Goal: Check status: Check status

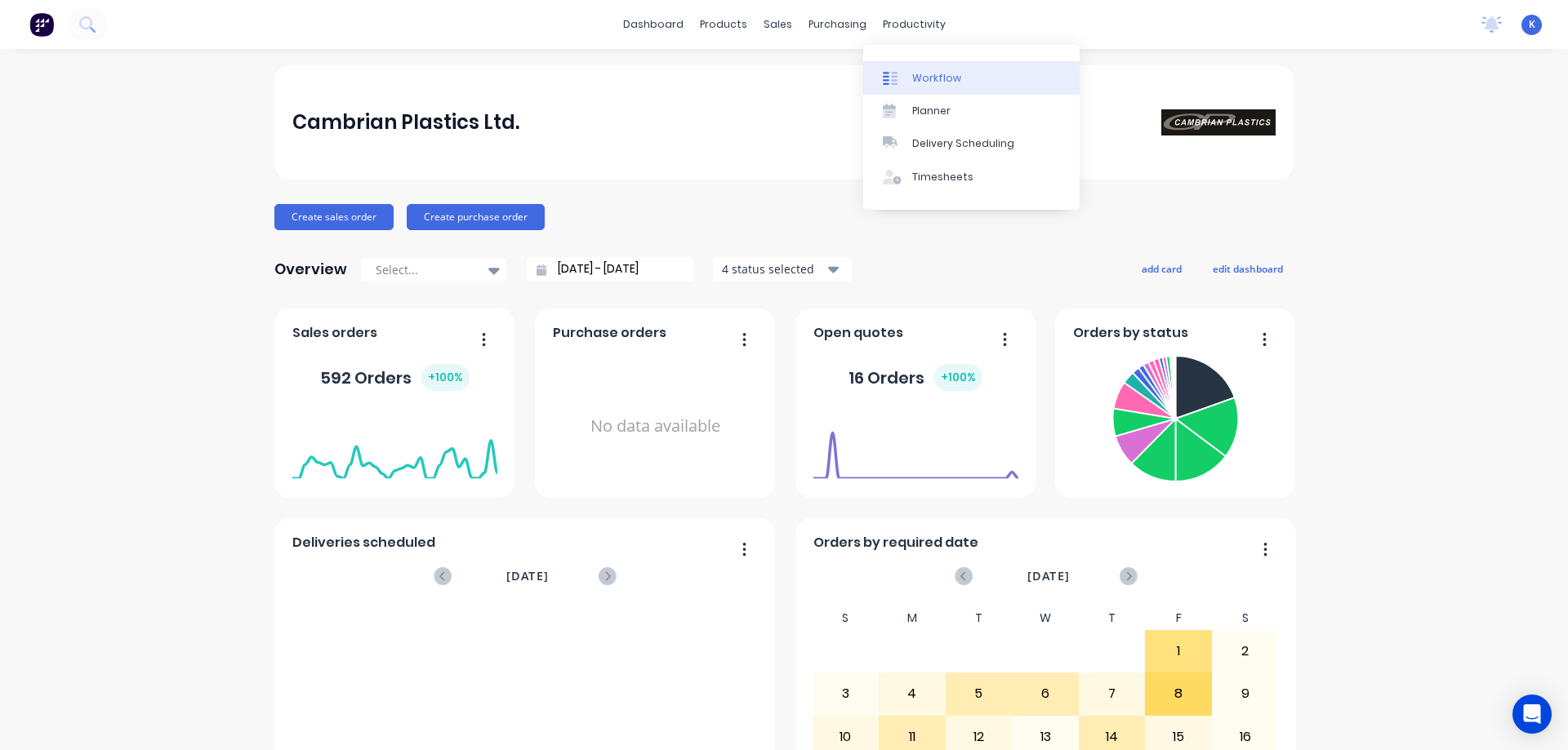
click at [927, 77] on div "Workflow" at bounding box center [937, 79] width 49 height 15
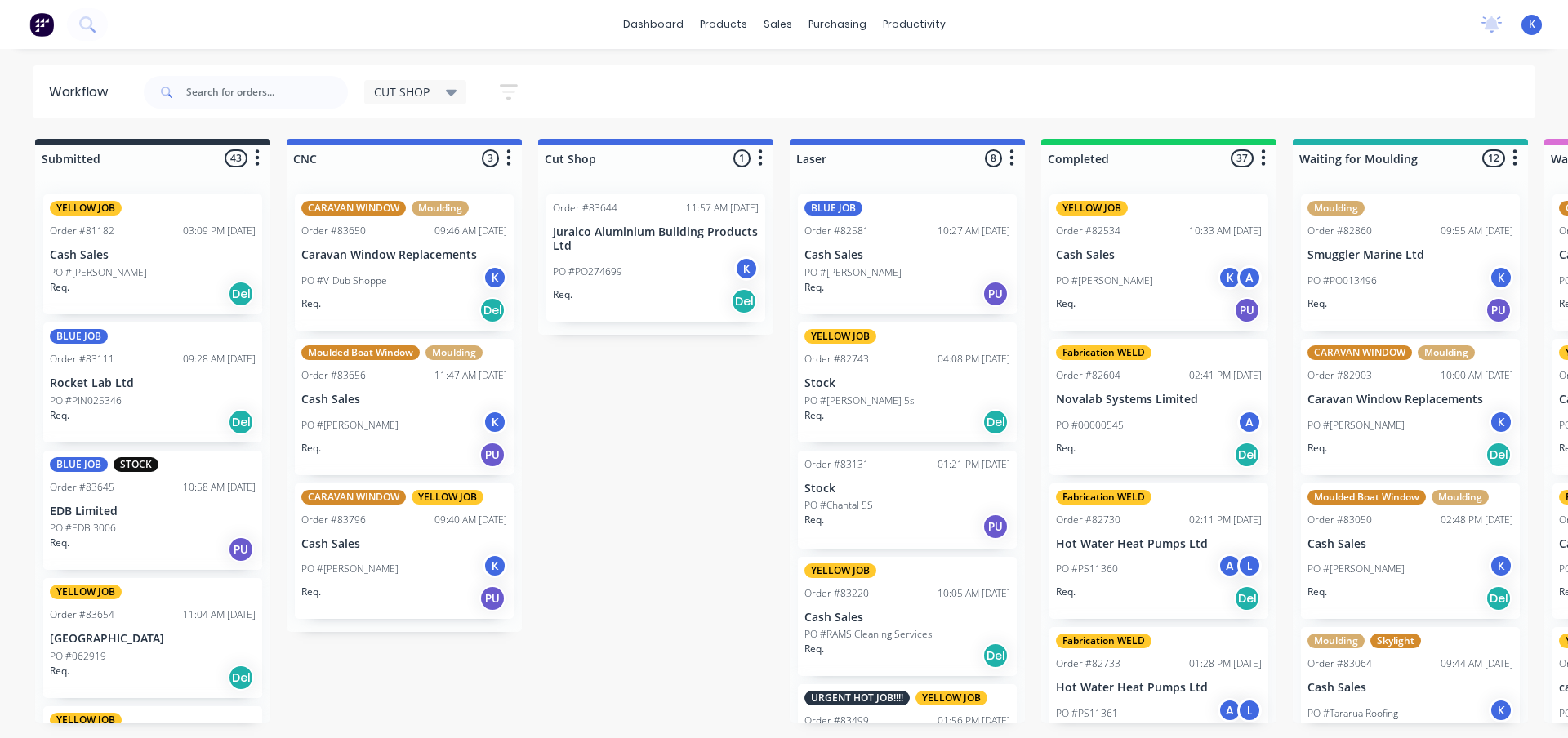
click at [93, 268] on p "PO #[PERSON_NAME]" at bounding box center [98, 273] width 97 height 15
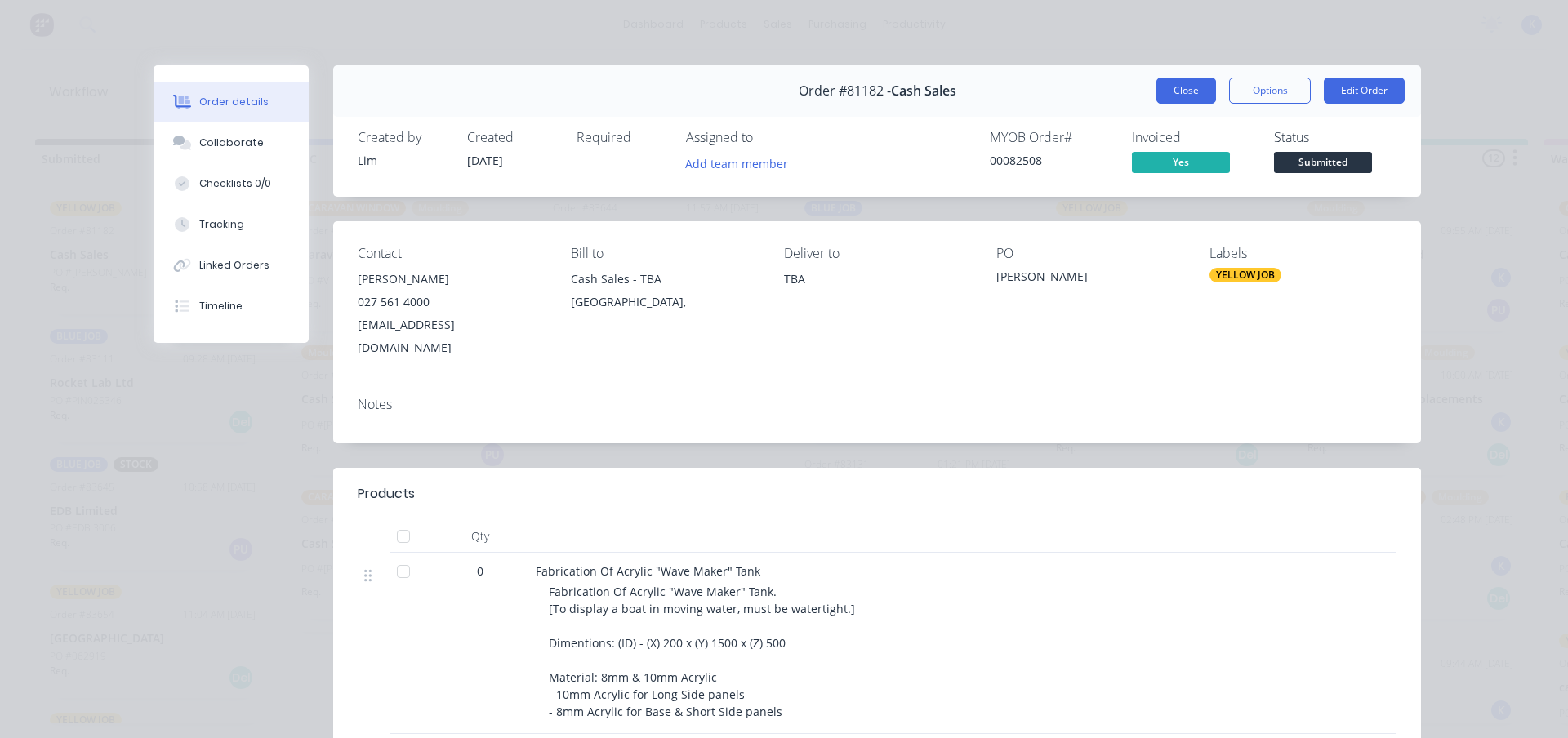
click at [1160, 98] on button "Close" at bounding box center [1186, 91] width 60 height 26
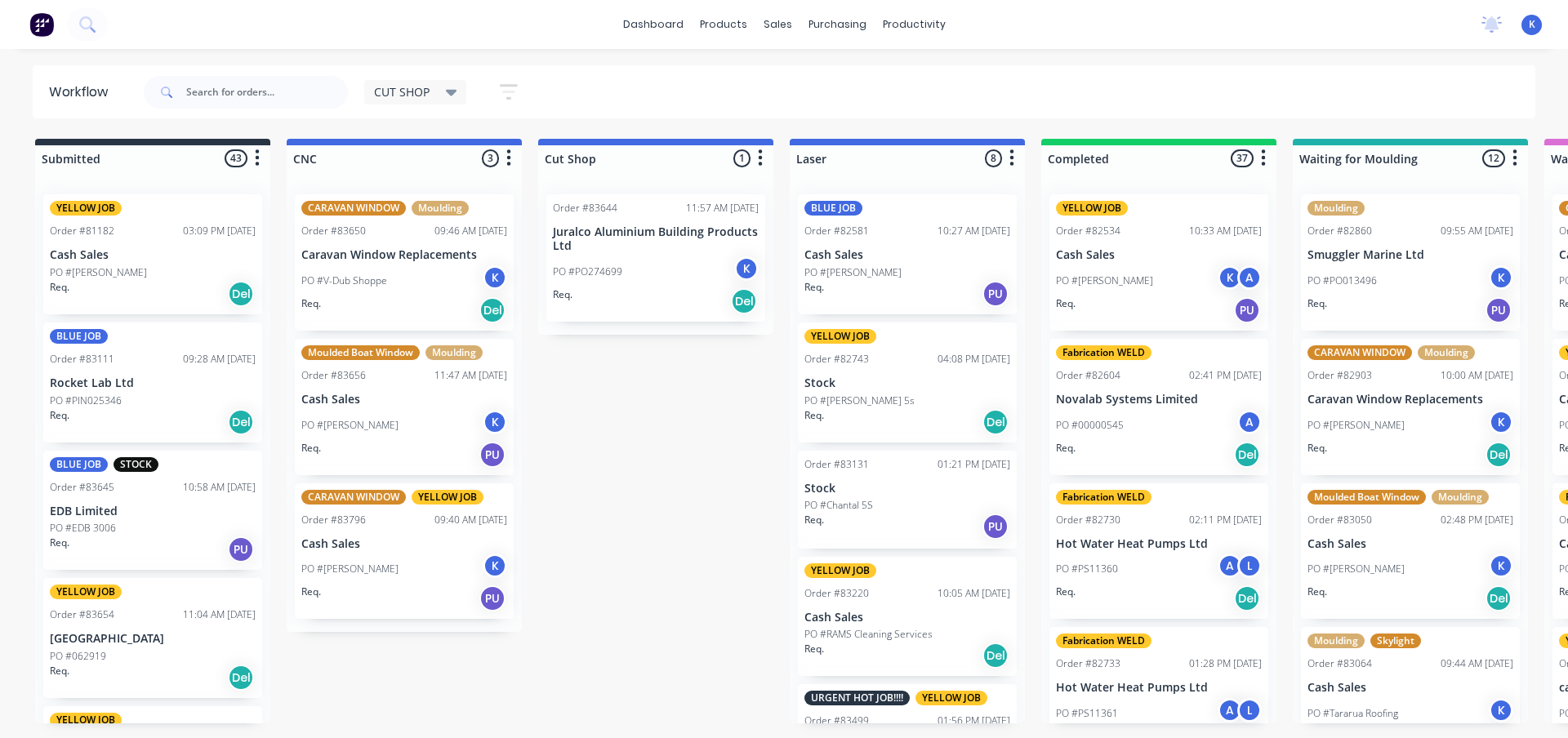
click at [94, 384] on p "Rocket Lab Ltd" at bounding box center [152, 383] width 206 height 14
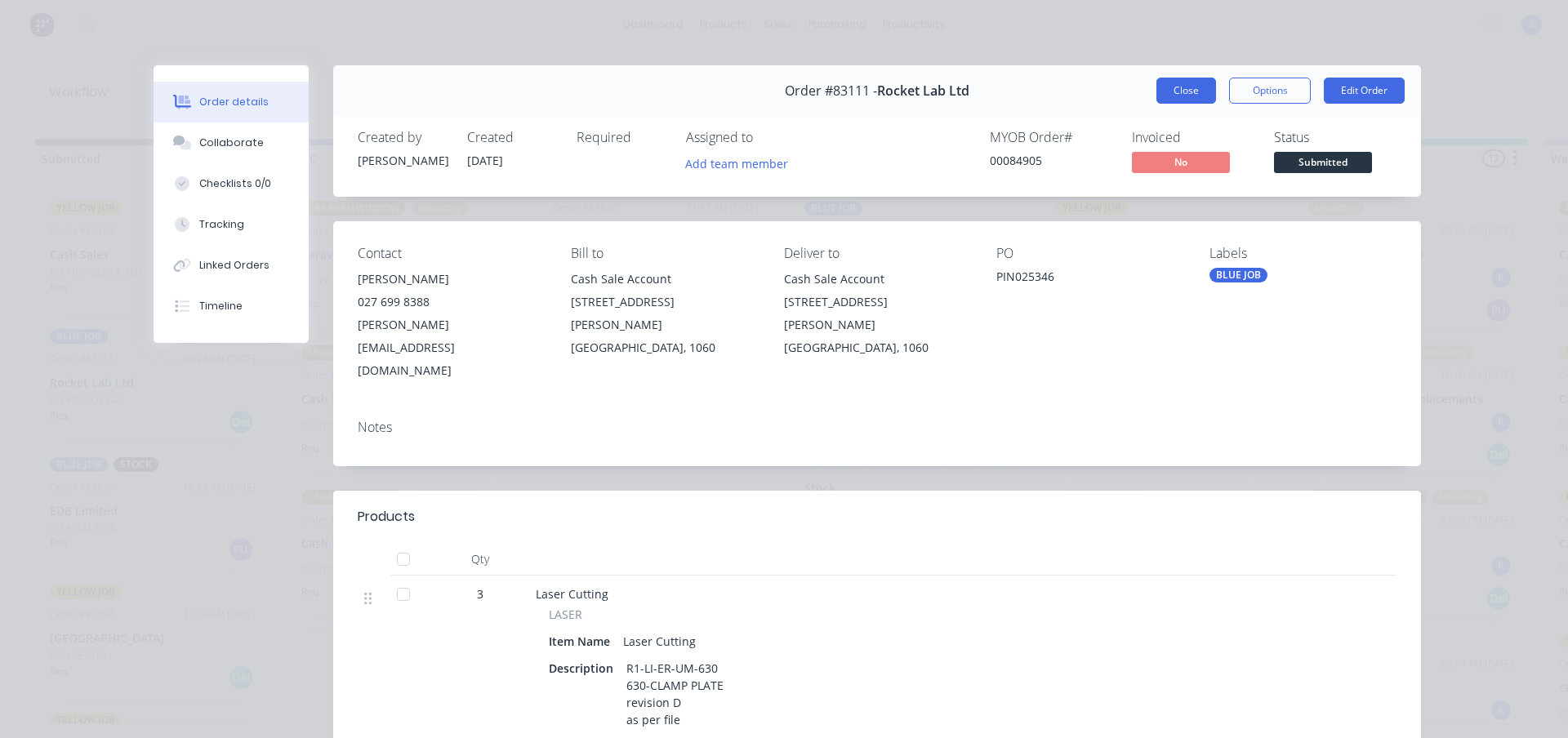
click at [1157, 96] on button "Close" at bounding box center [1186, 91] width 60 height 26
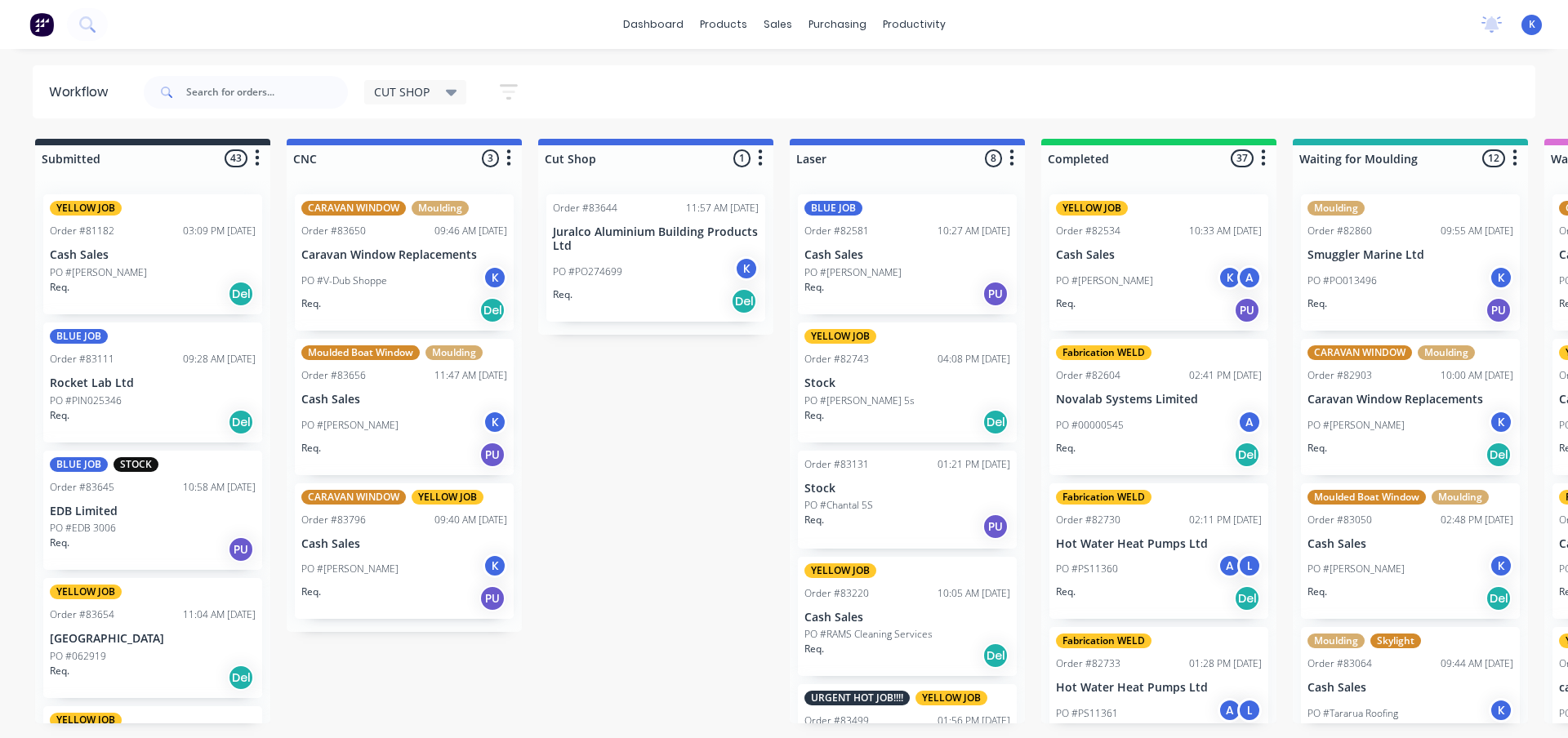
click at [79, 529] on p "PO #EDB 3006" at bounding box center [83, 528] width 66 height 15
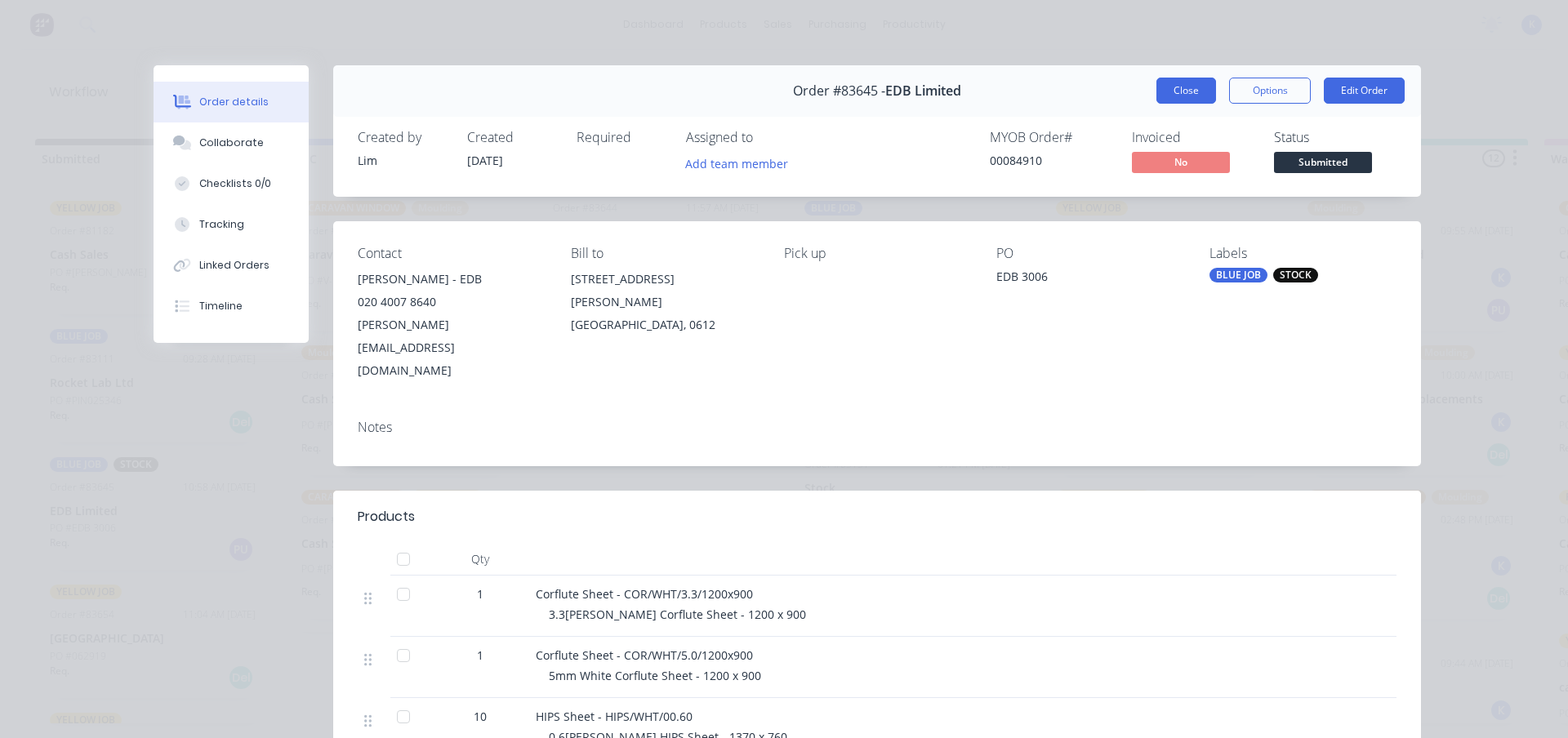
click at [1171, 100] on button "Close" at bounding box center [1186, 91] width 60 height 26
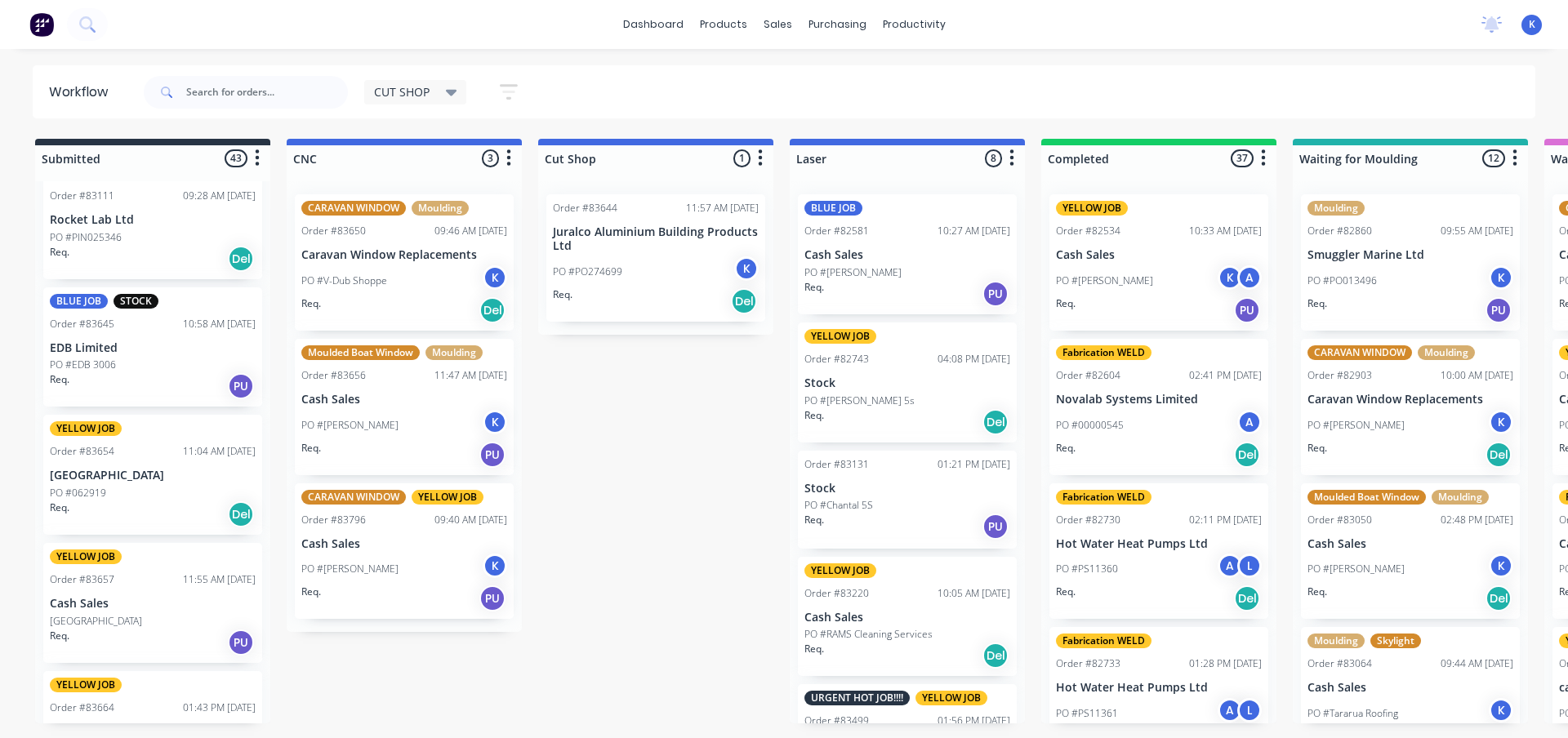
scroll to position [245, 0]
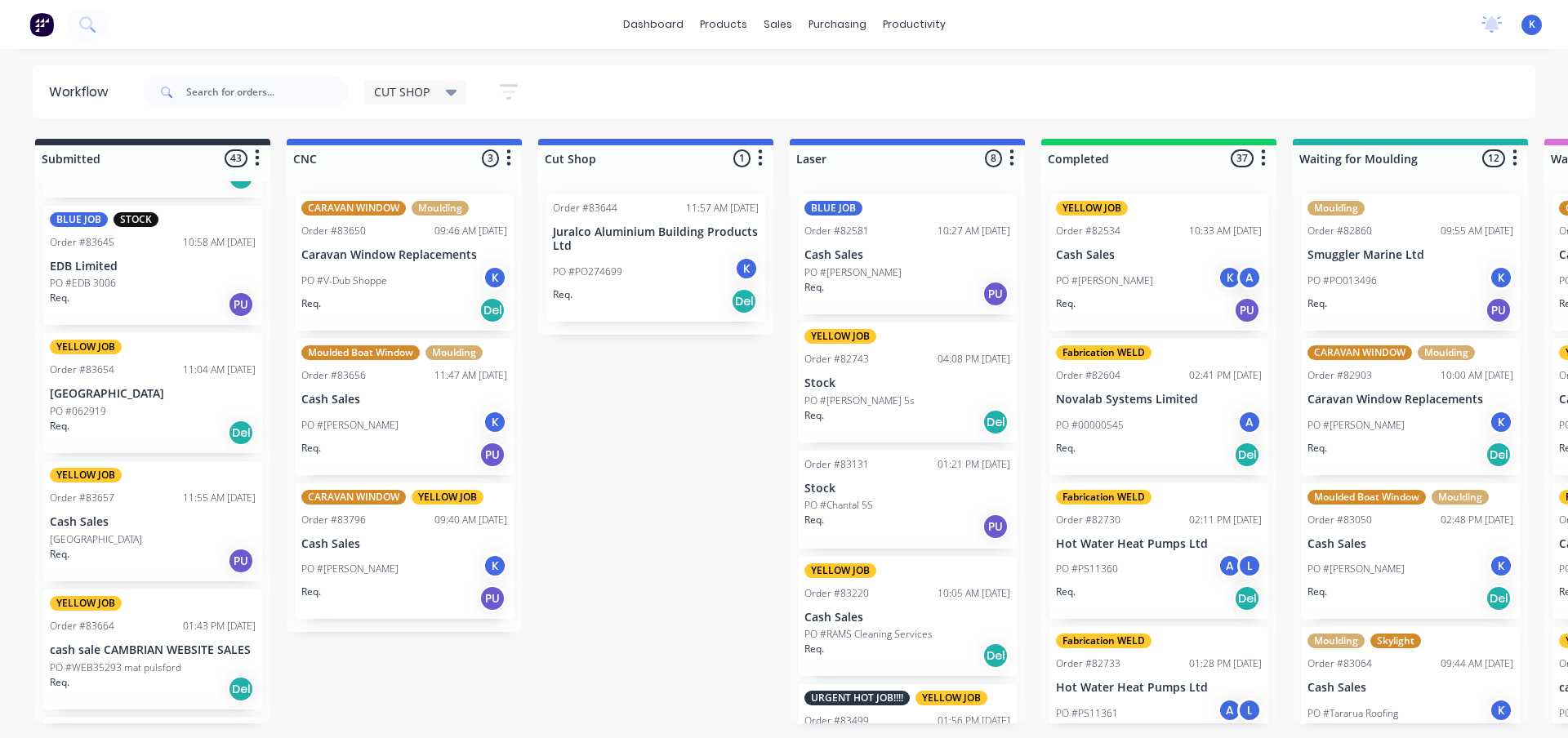
click at [75, 407] on p "PO #062919" at bounding box center [78, 412] width 57 height 15
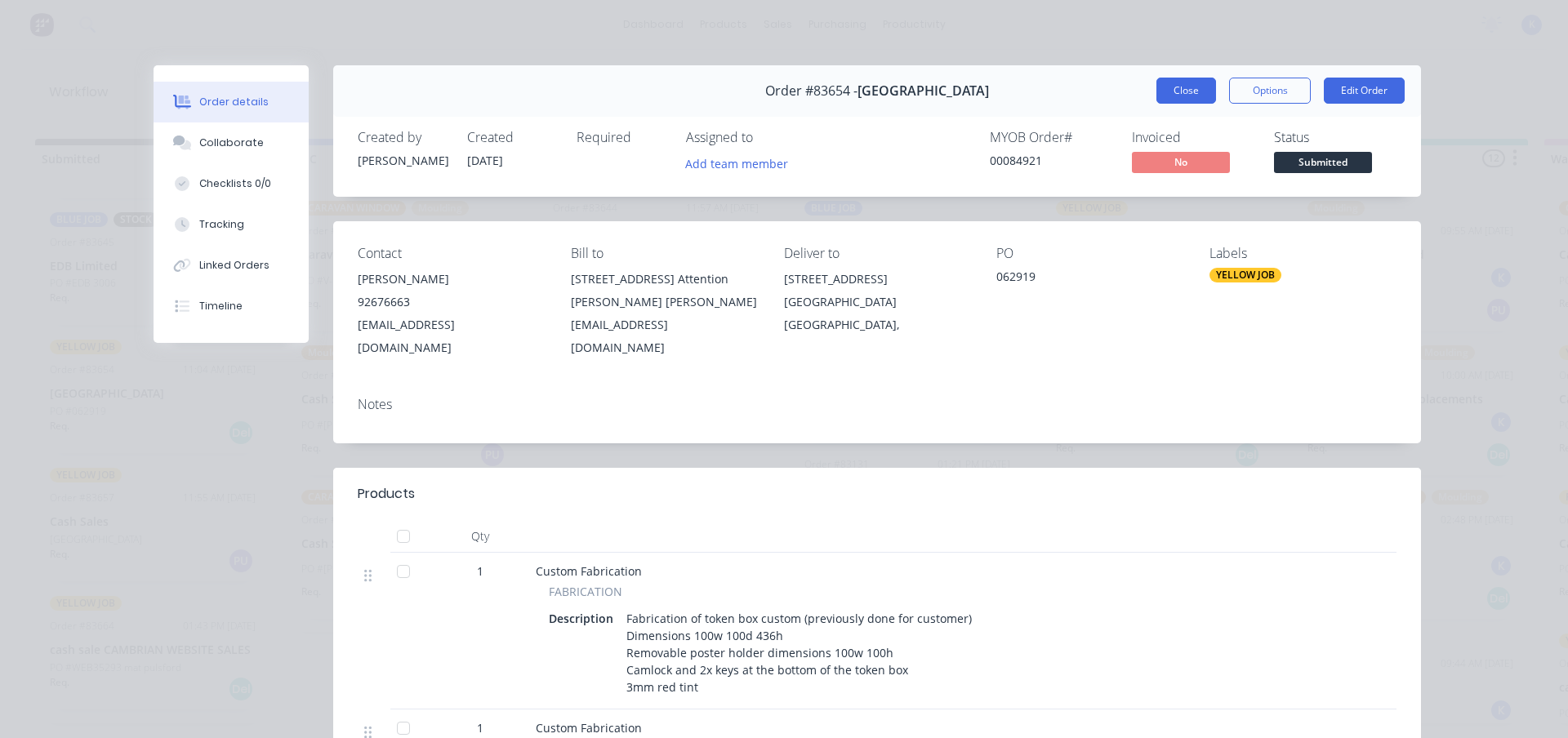
click at [1174, 96] on button "Close" at bounding box center [1186, 91] width 60 height 26
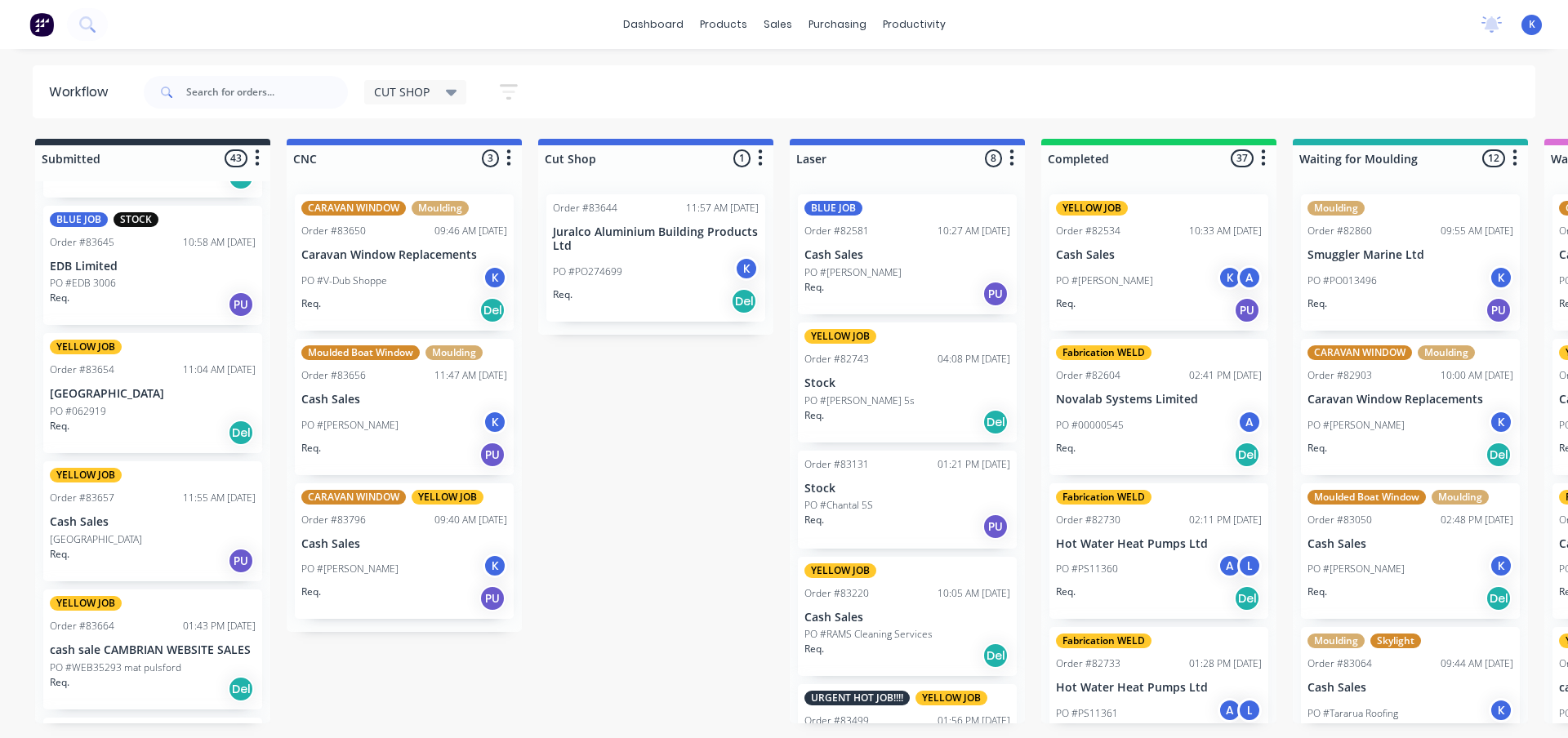
click at [92, 545] on p "[GEOGRAPHIC_DATA]" at bounding box center [96, 540] width 93 height 15
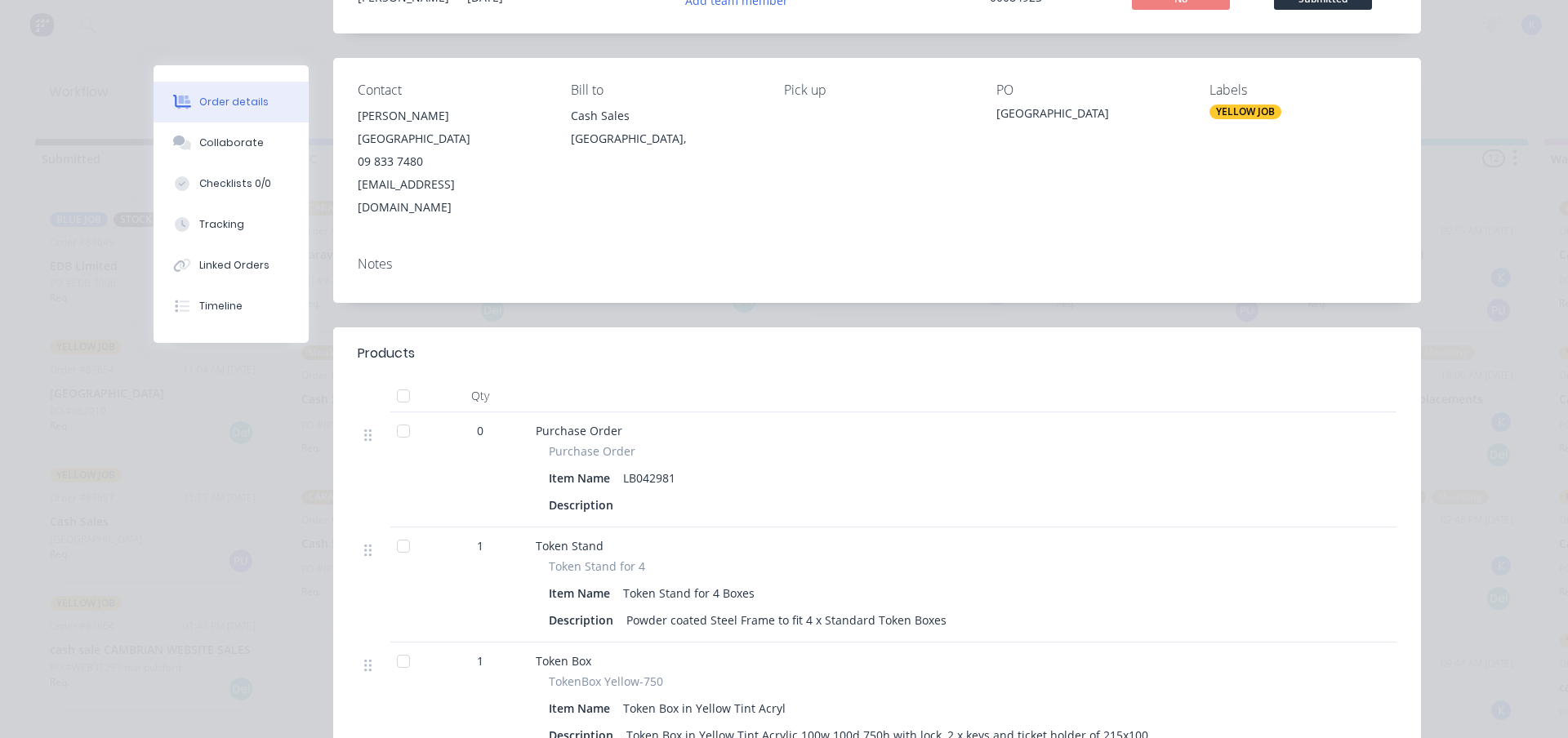
scroll to position [0, 0]
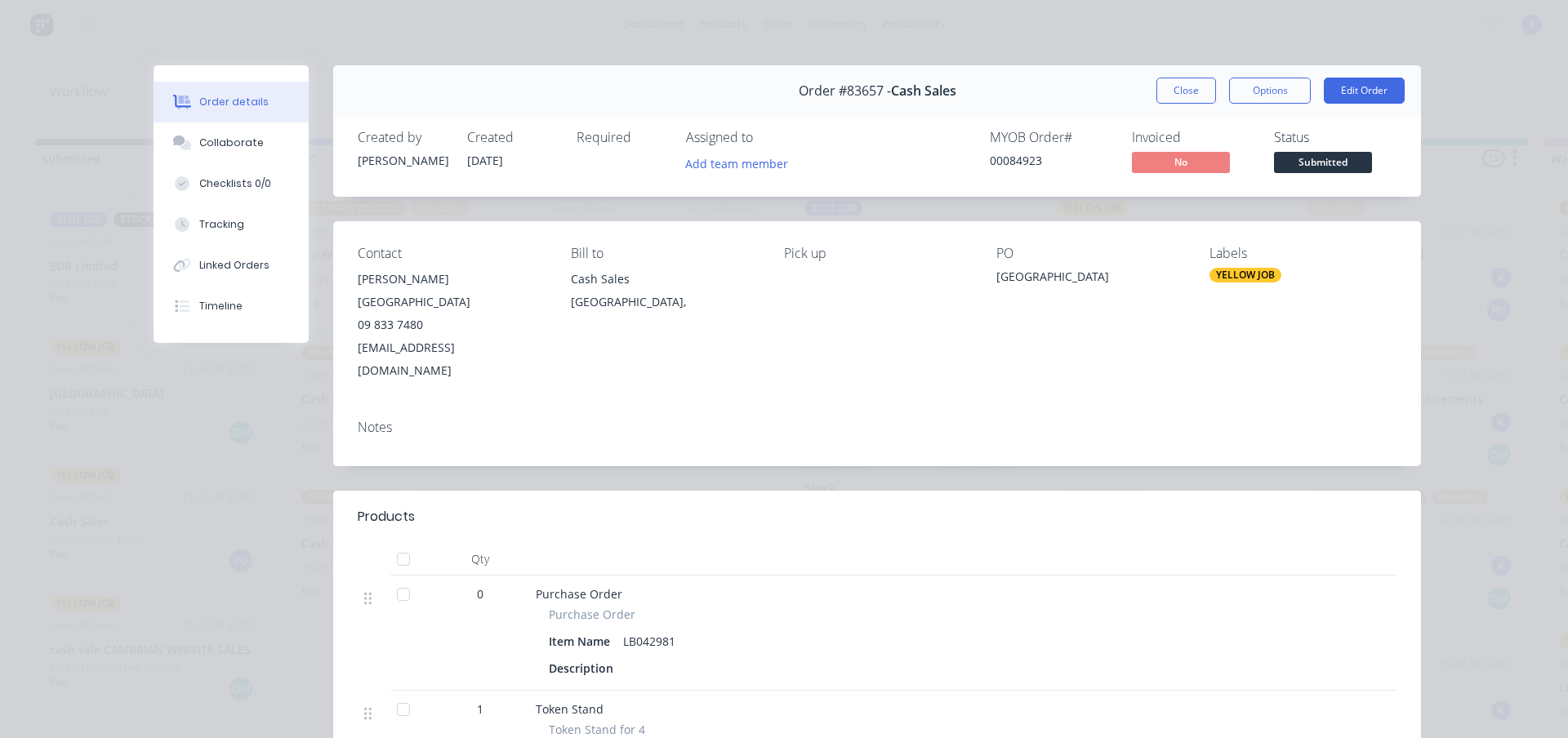
drag, startPoint x: 1176, startPoint y: 84, endPoint x: 1103, endPoint y: 96, distance: 74.0
click at [1175, 87] on button "Close" at bounding box center [1186, 91] width 60 height 26
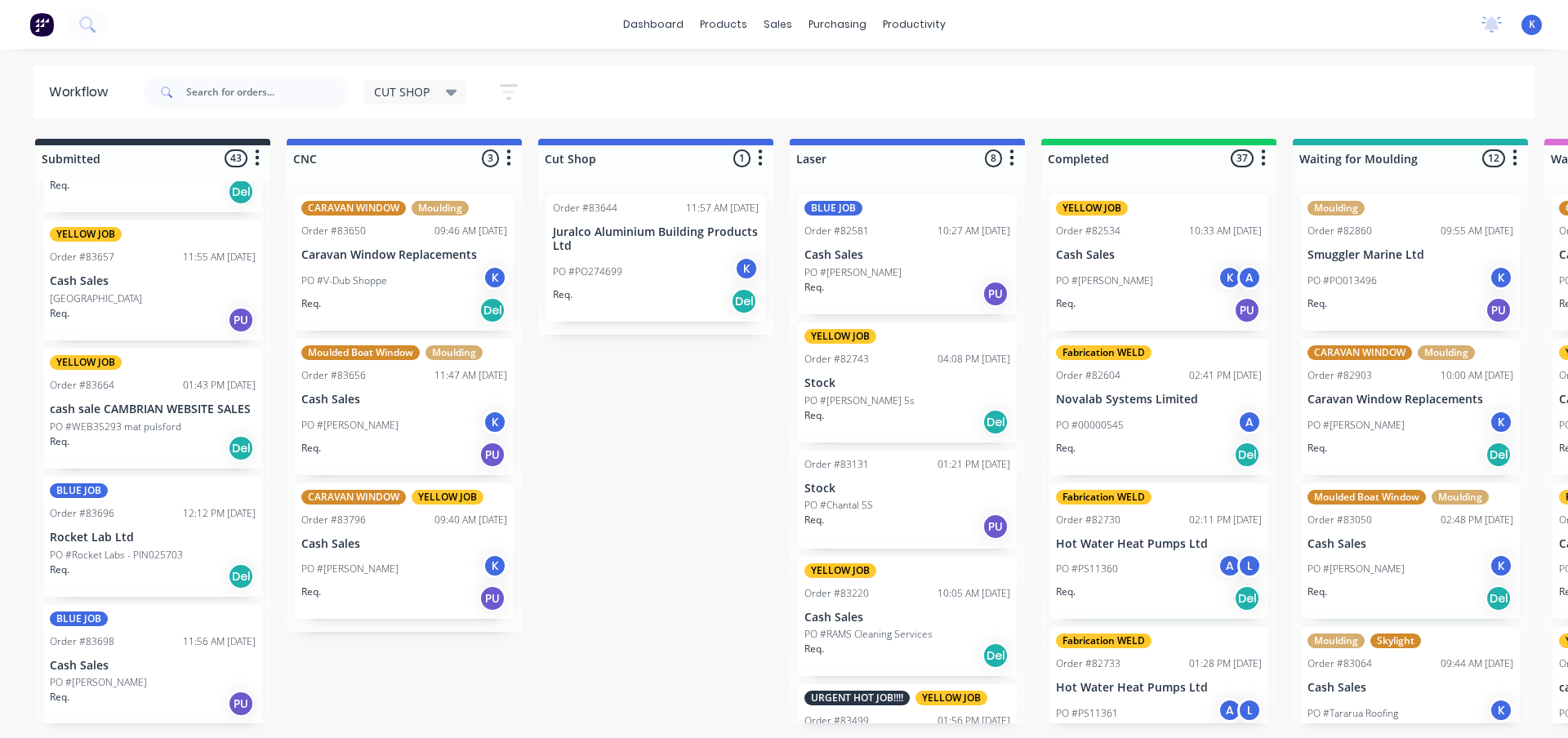
scroll to position [490, 0]
click at [115, 406] on p "cash sale CAMBRIAN WEBSITE SALES" at bounding box center [152, 405] width 206 height 14
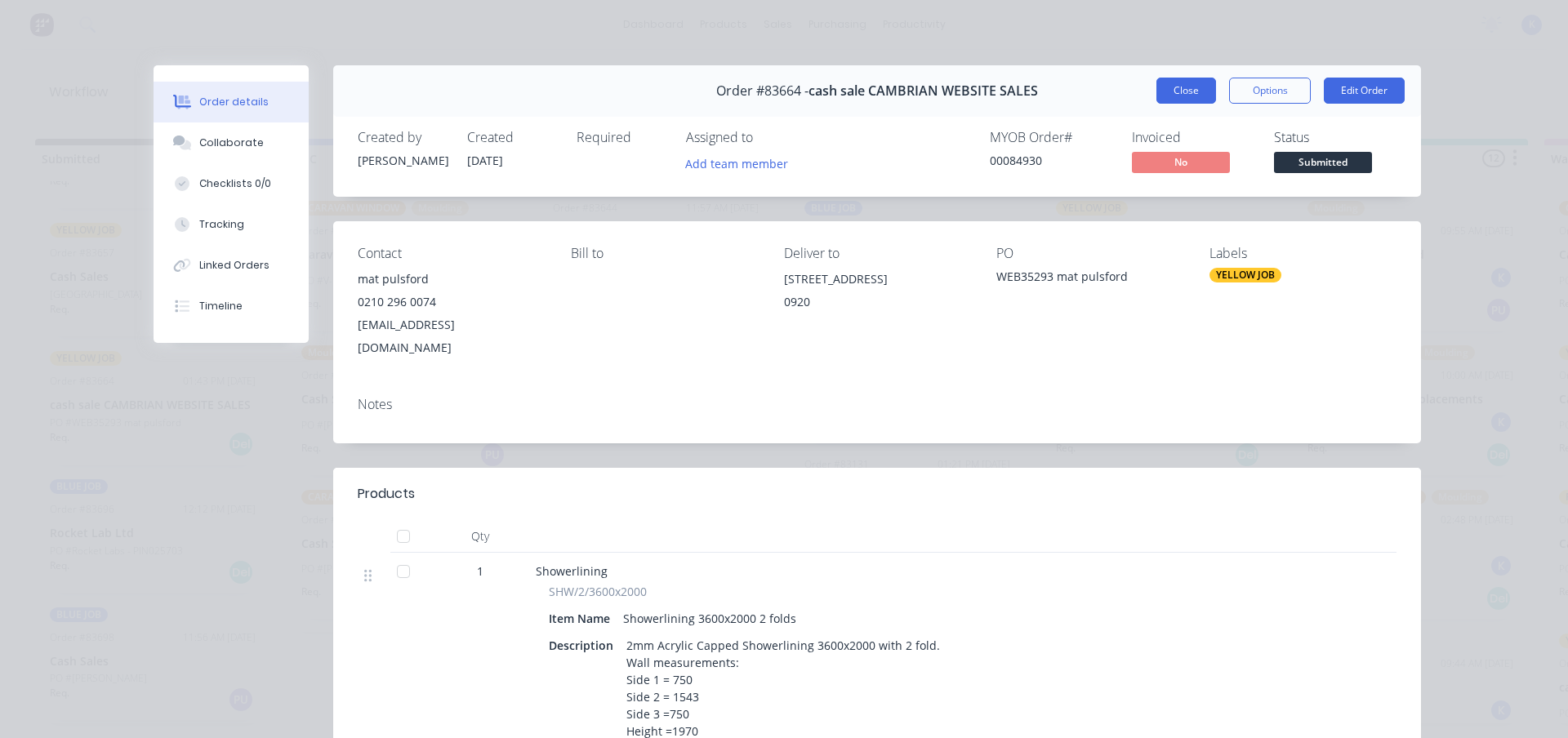
click at [1167, 95] on button "Close" at bounding box center [1186, 91] width 60 height 26
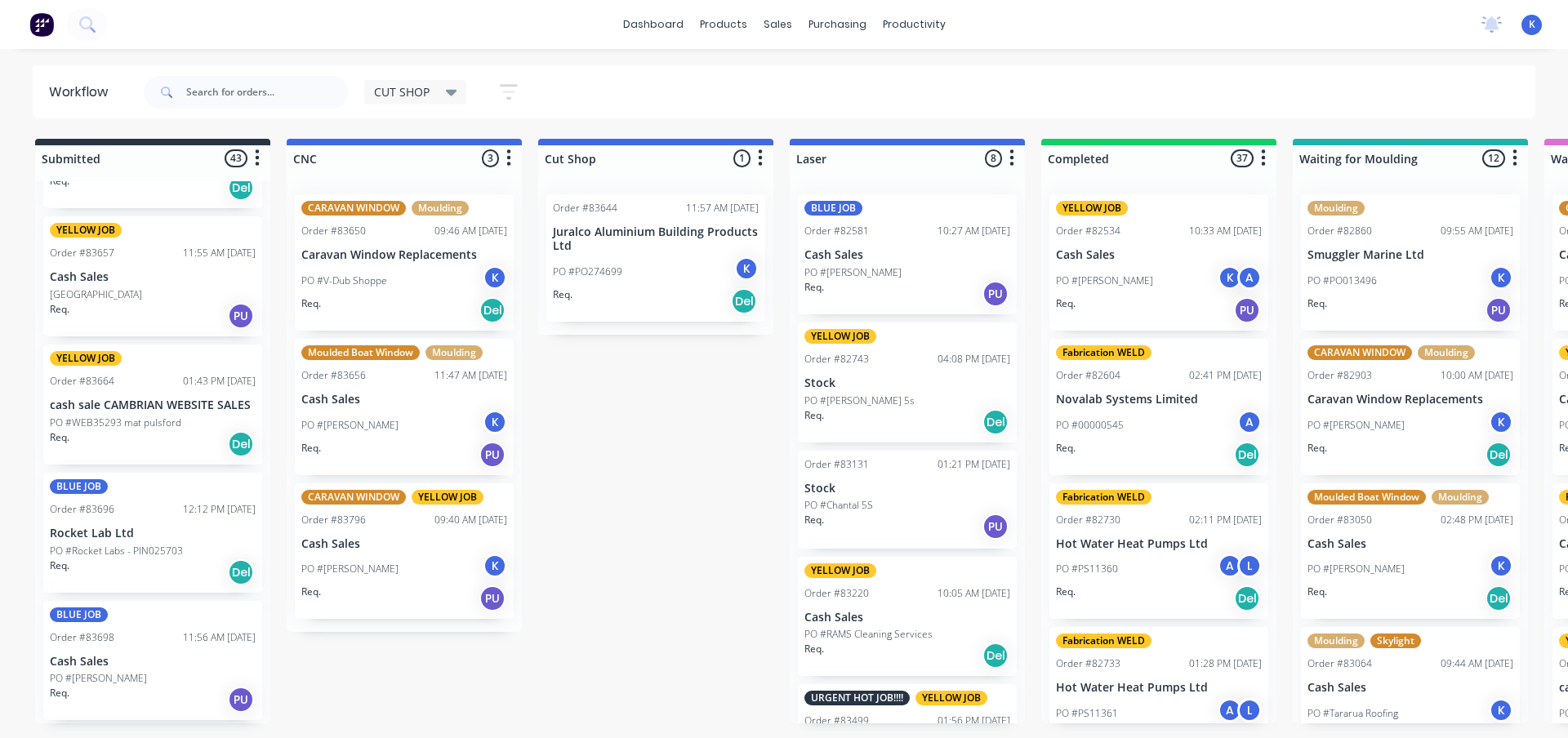
click at [88, 550] on p "PO #Rocket Labs - PIN025703" at bounding box center [116, 551] width 134 height 15
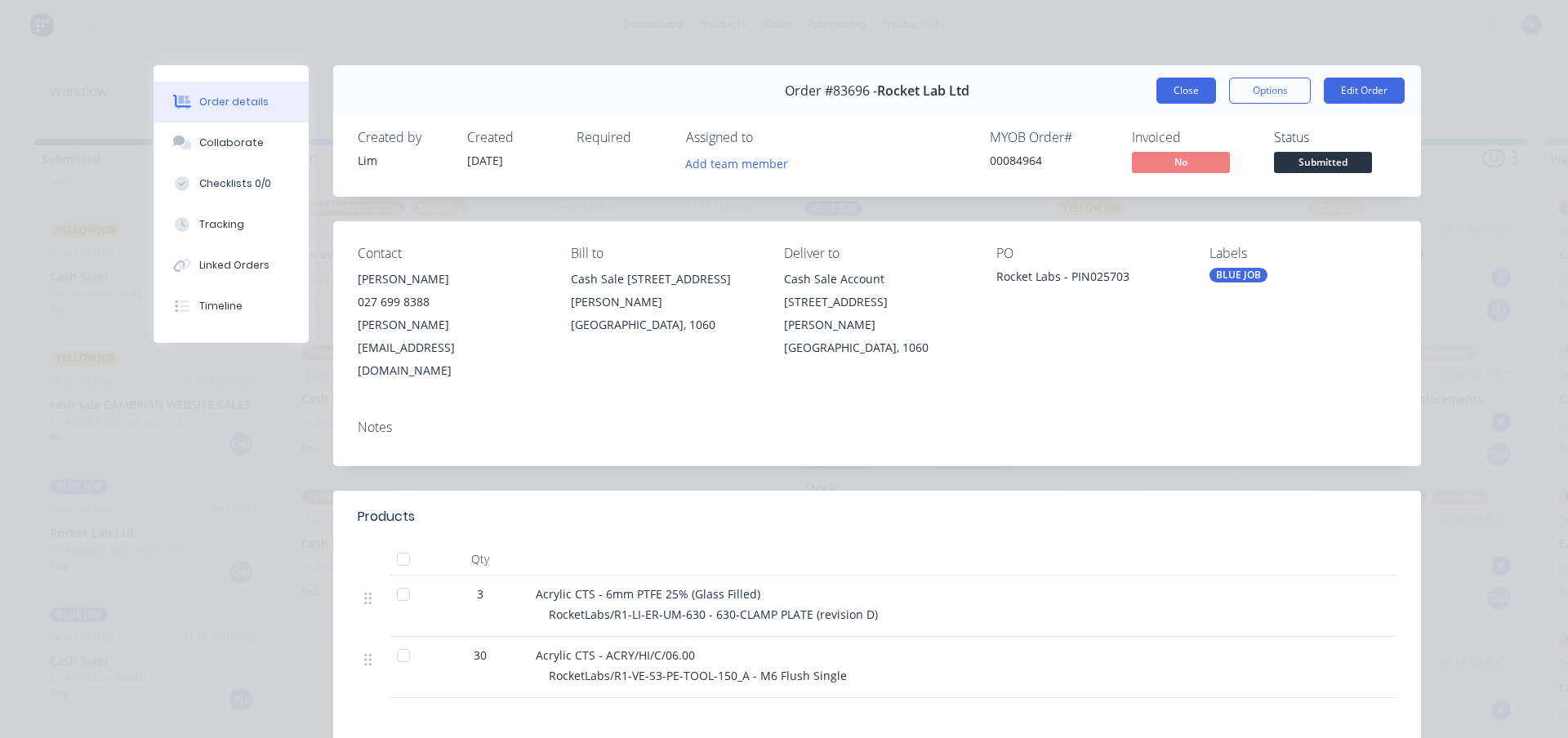
click at [1174, 82] on button "Close" at bounding box center [1186, 91] width 60 height 26
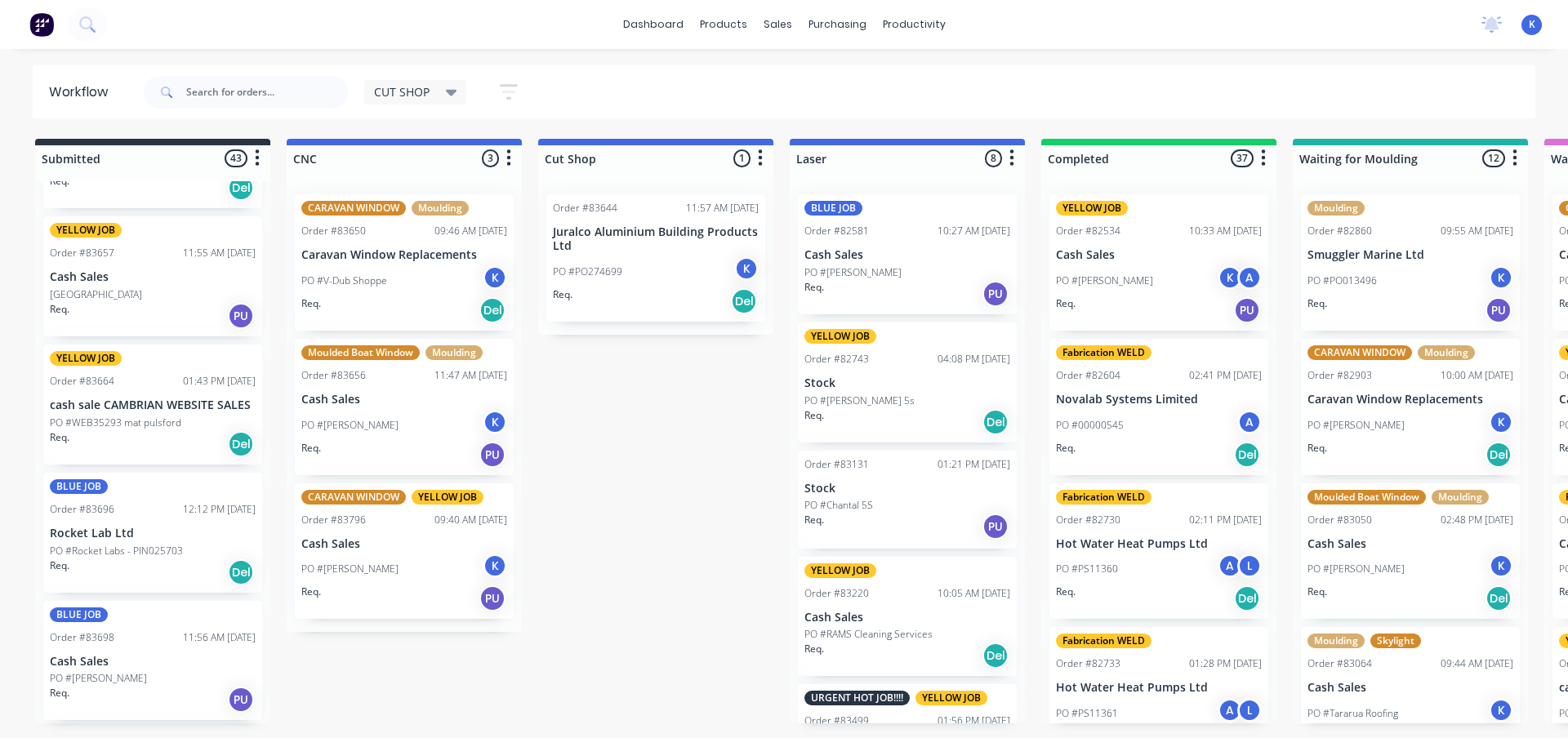
click at [90, 668] on p "Cash Sales" at bounding box center [152, 662] width 206 height 14
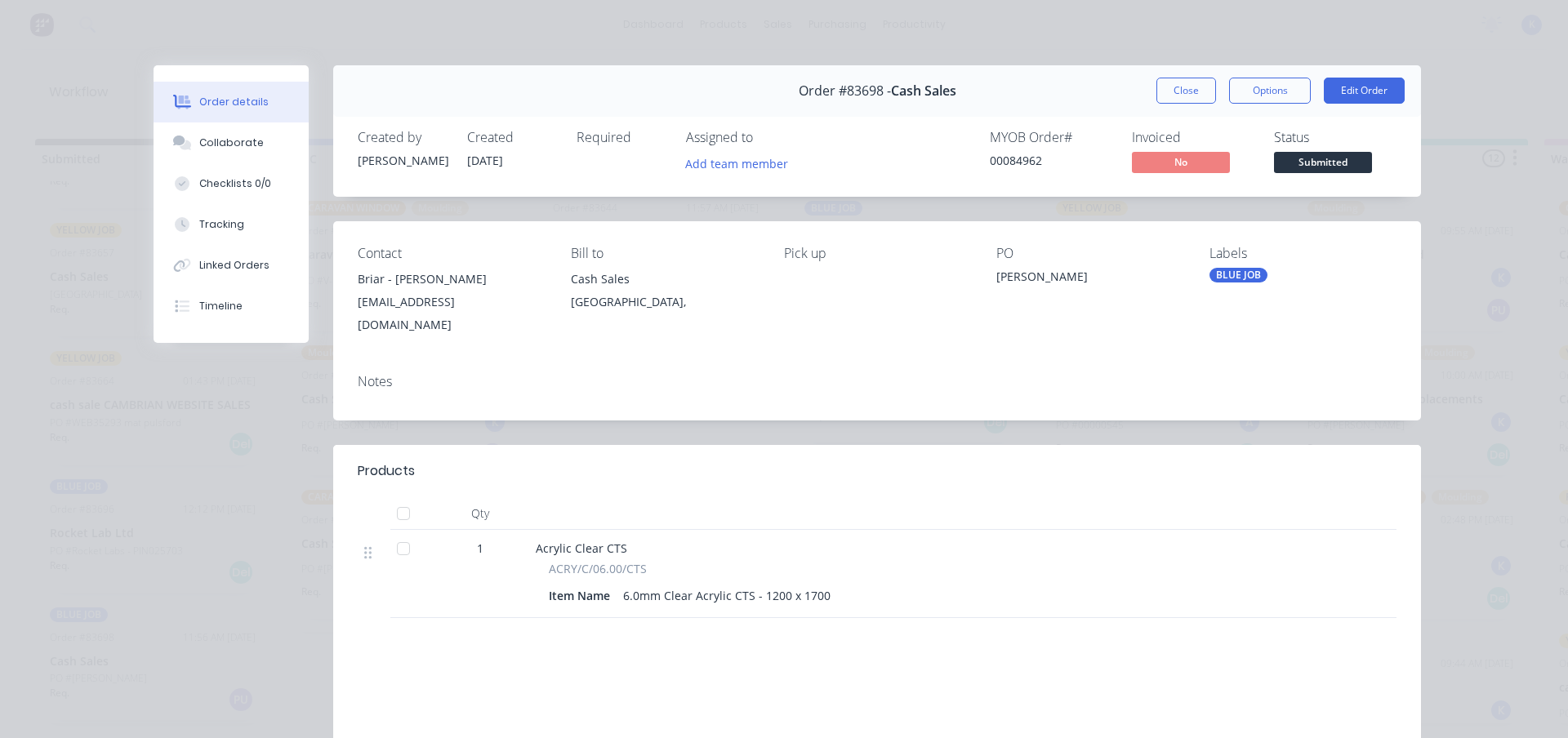
click at [1164, 92] on button "Close" at bounding box center [1186, 91] width 60 height 26
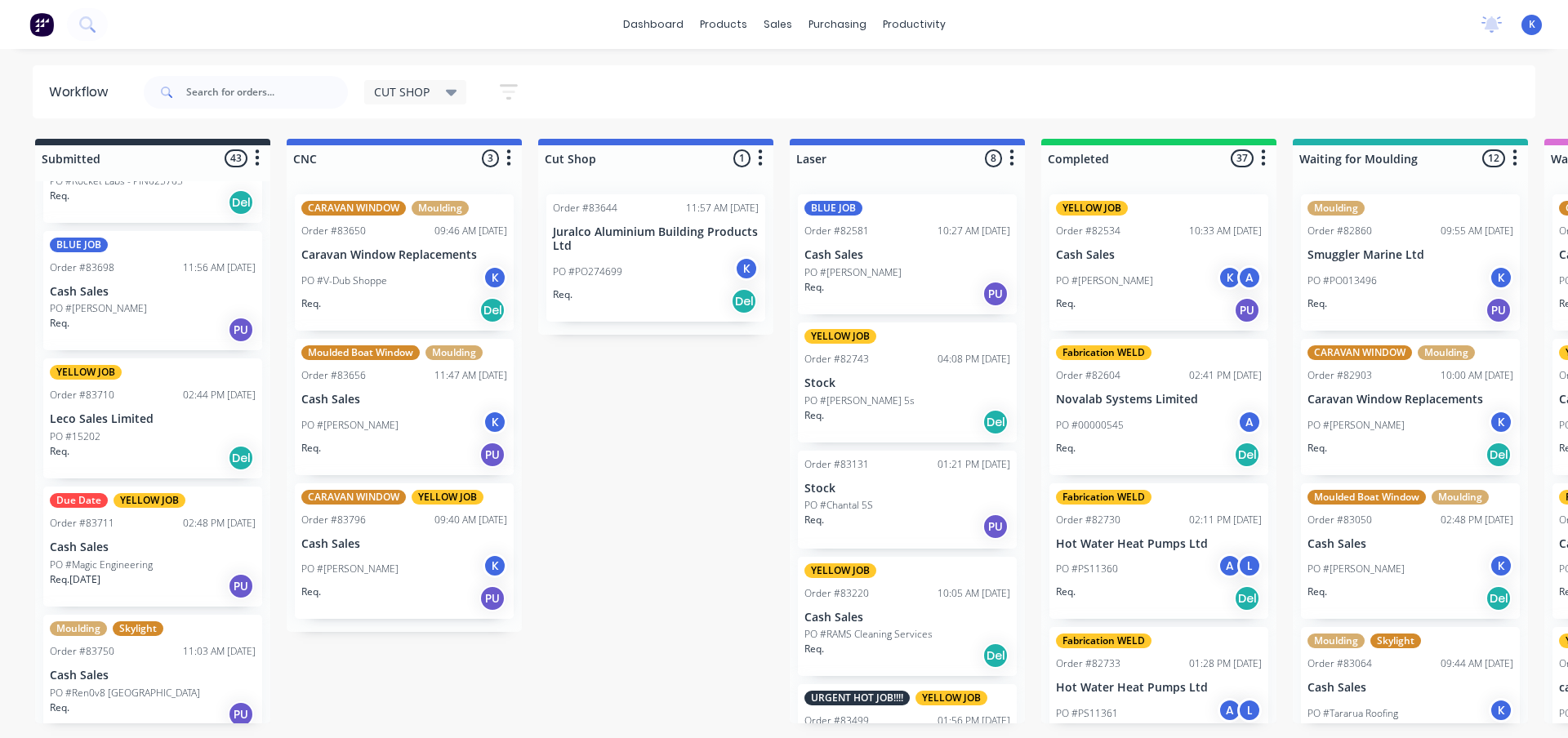
scroll to position [899, 0]
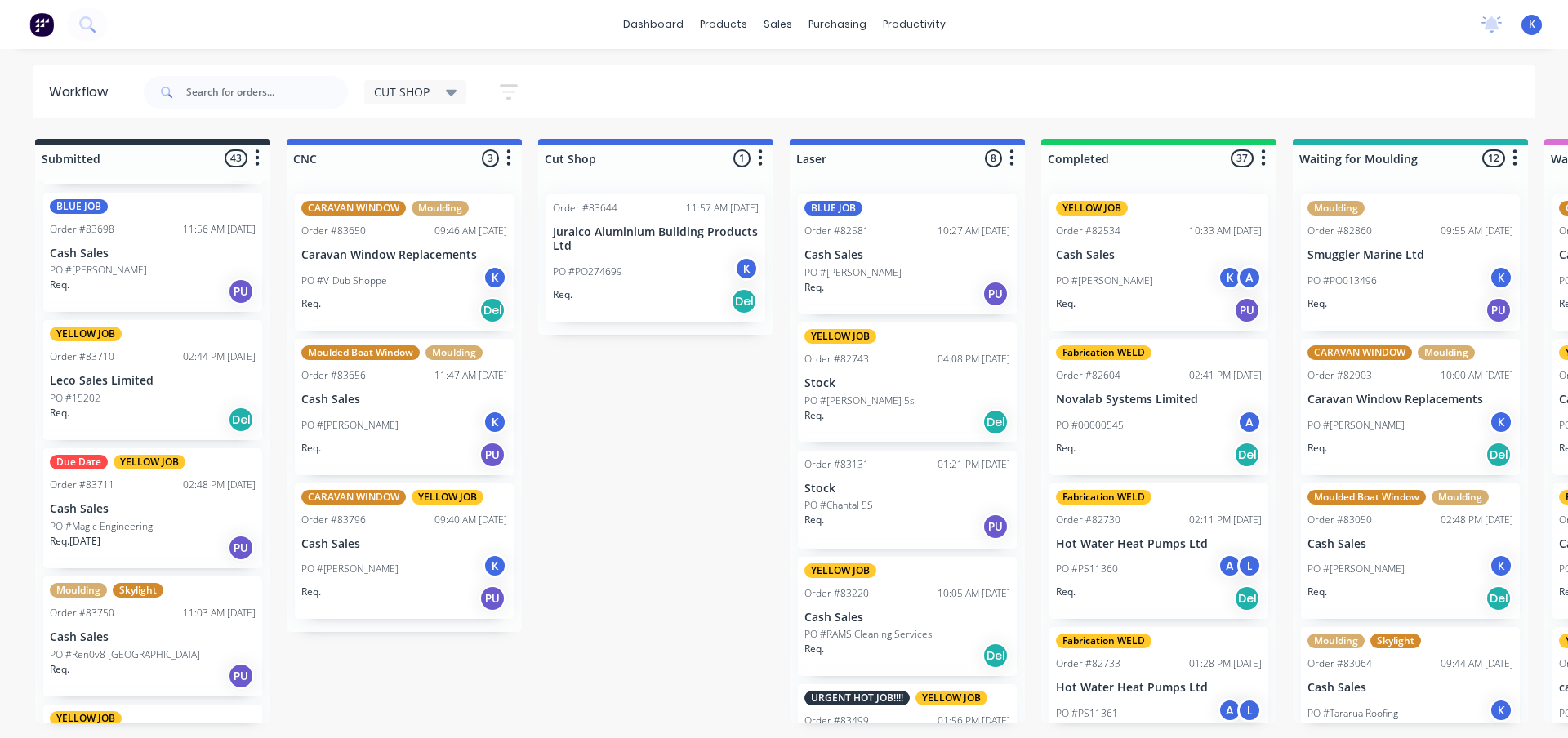
click at [116, 386] on p "Leco Sales Limited" at bounding box center [152, 381] width 206 height 14
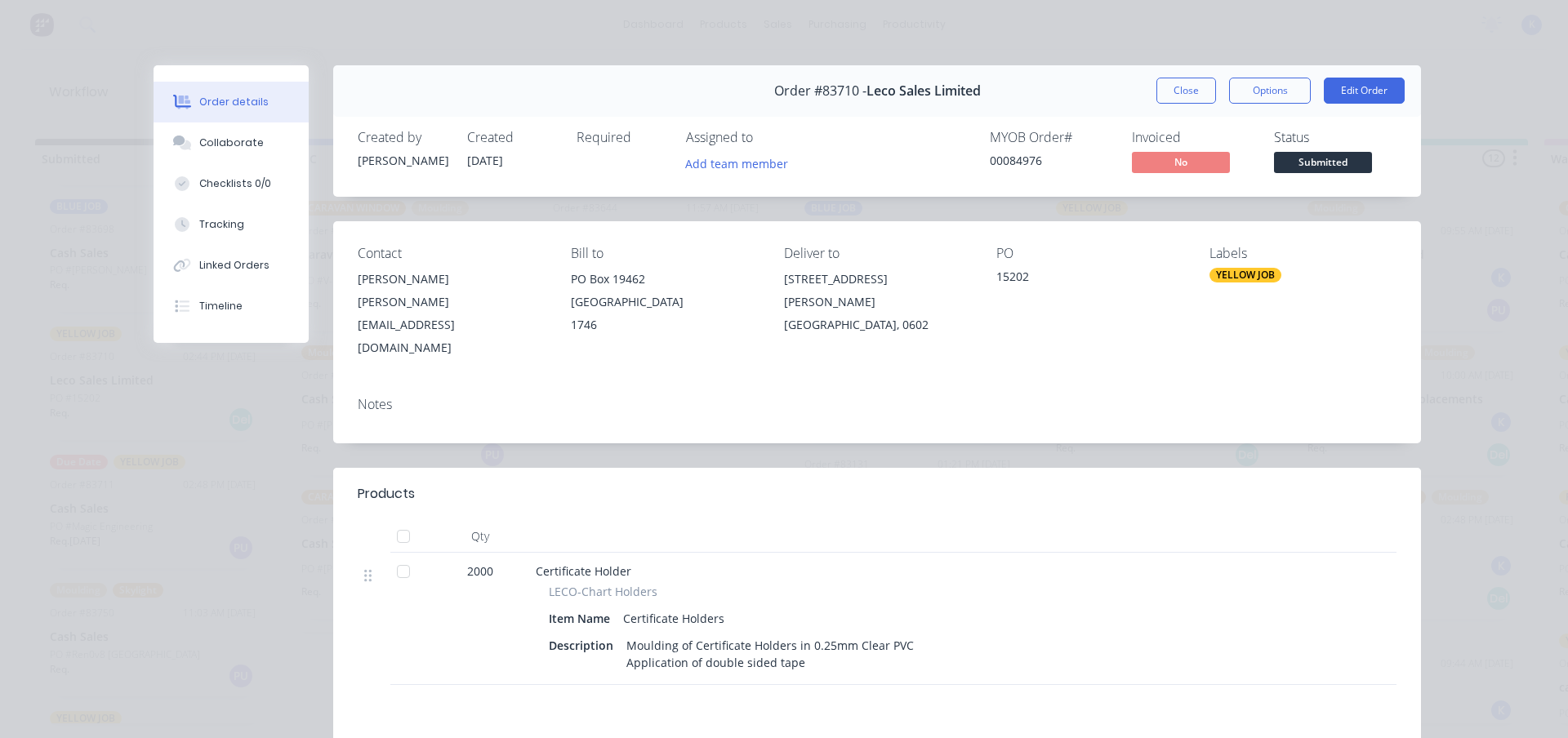
click at [1169, 104] on div "Order #83710 - Leco Sales Limited Close Options Edit Order" at bounding box center [877, 91] width 1088 height 52
click at [1172, 86] on button "Close" at bounding box center [1186, 91] width 60 height 26
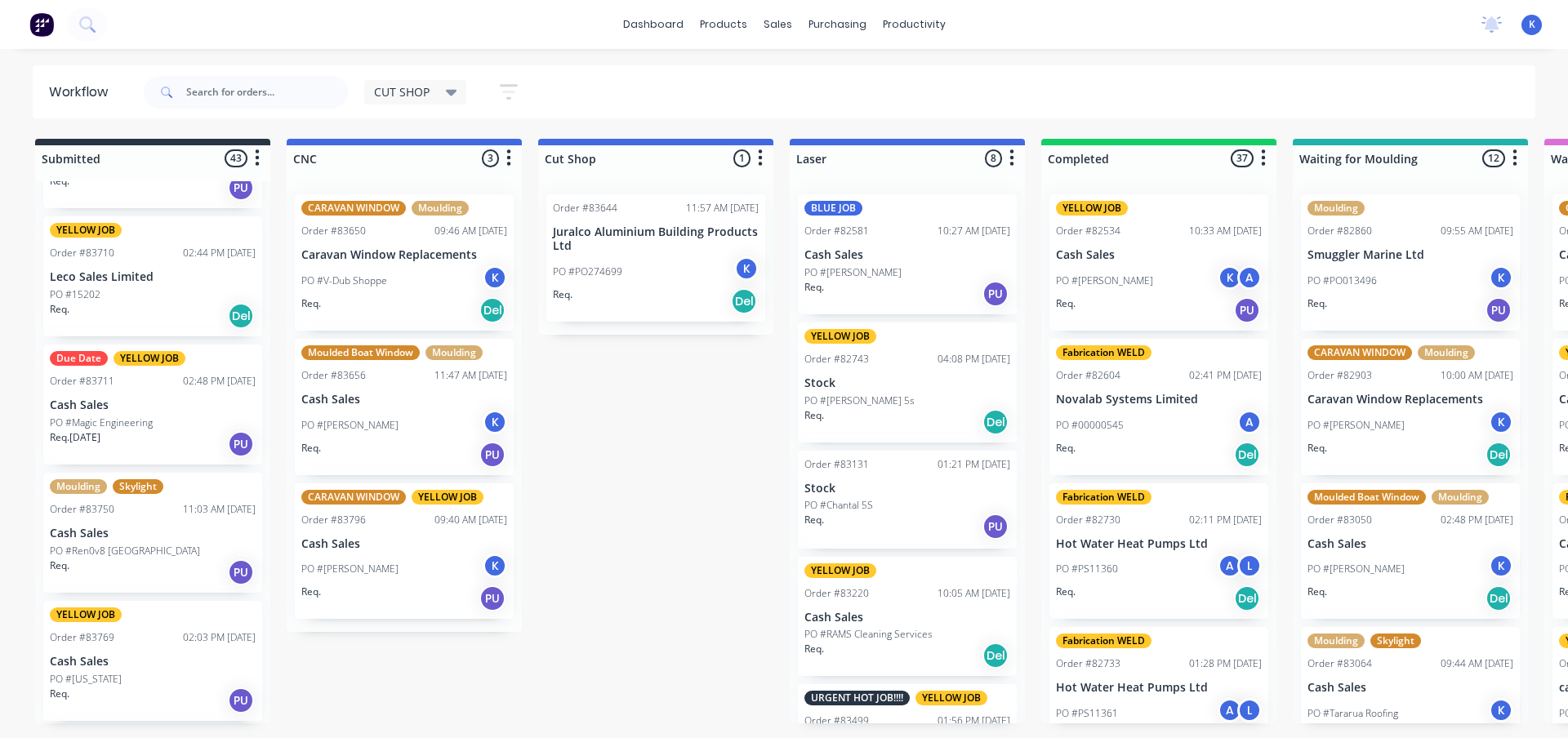
scroll to position [1062, 0]
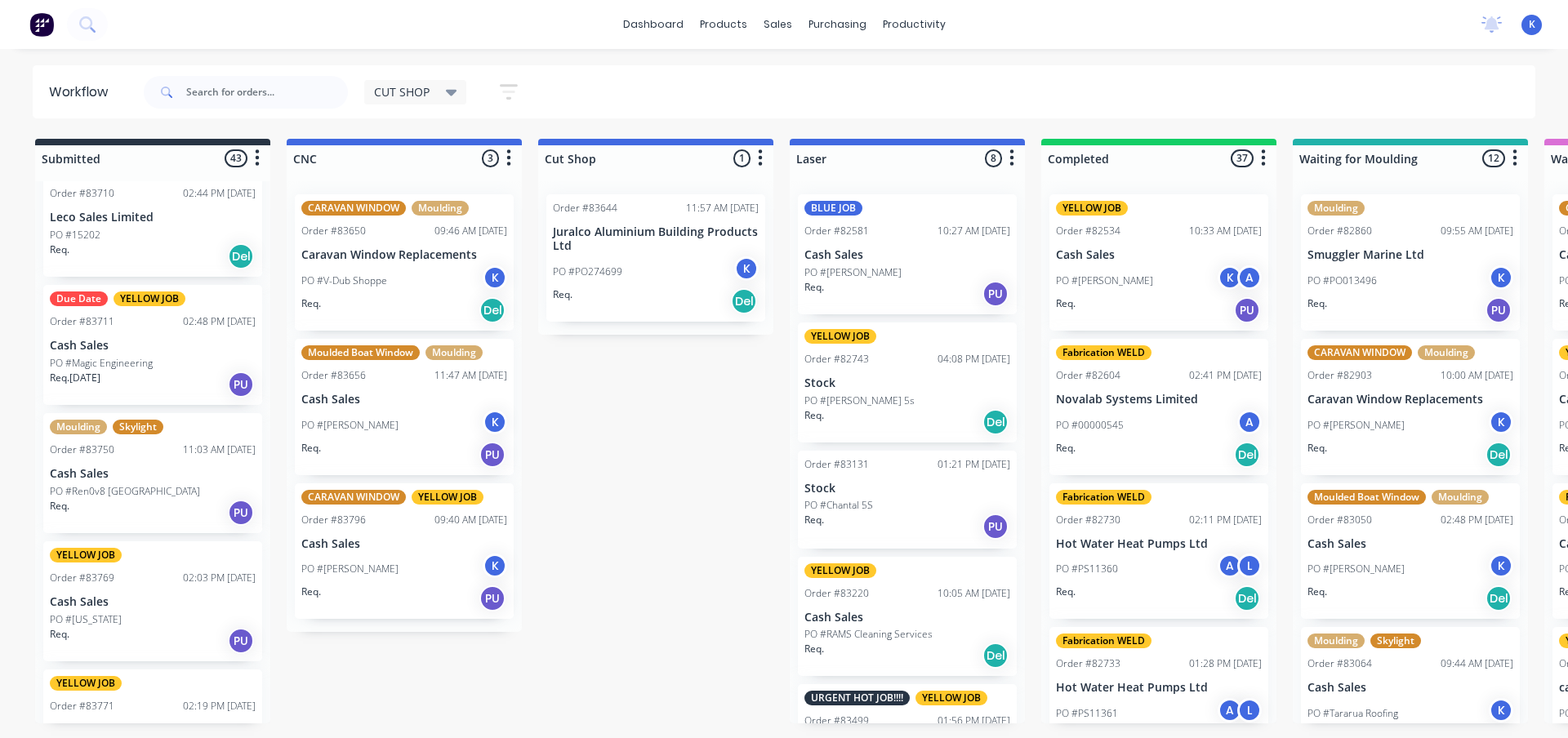
drag, startPoint x: 97, startPoint y: 369, endPoint x: 164, endPoint y: 386, distance: 69.1
click at [100, 374] on div "YELLOW JOB Order #81182 03:09 PM 15/05/25 Cash Sales PO #Mike Ryan Req. Del BLU…" at bounding box center [152, 452] width 235 height 542
click at [94, 360] on p "PO #Magic Engineering" at bounding box center [102, 364] width 103 height 15
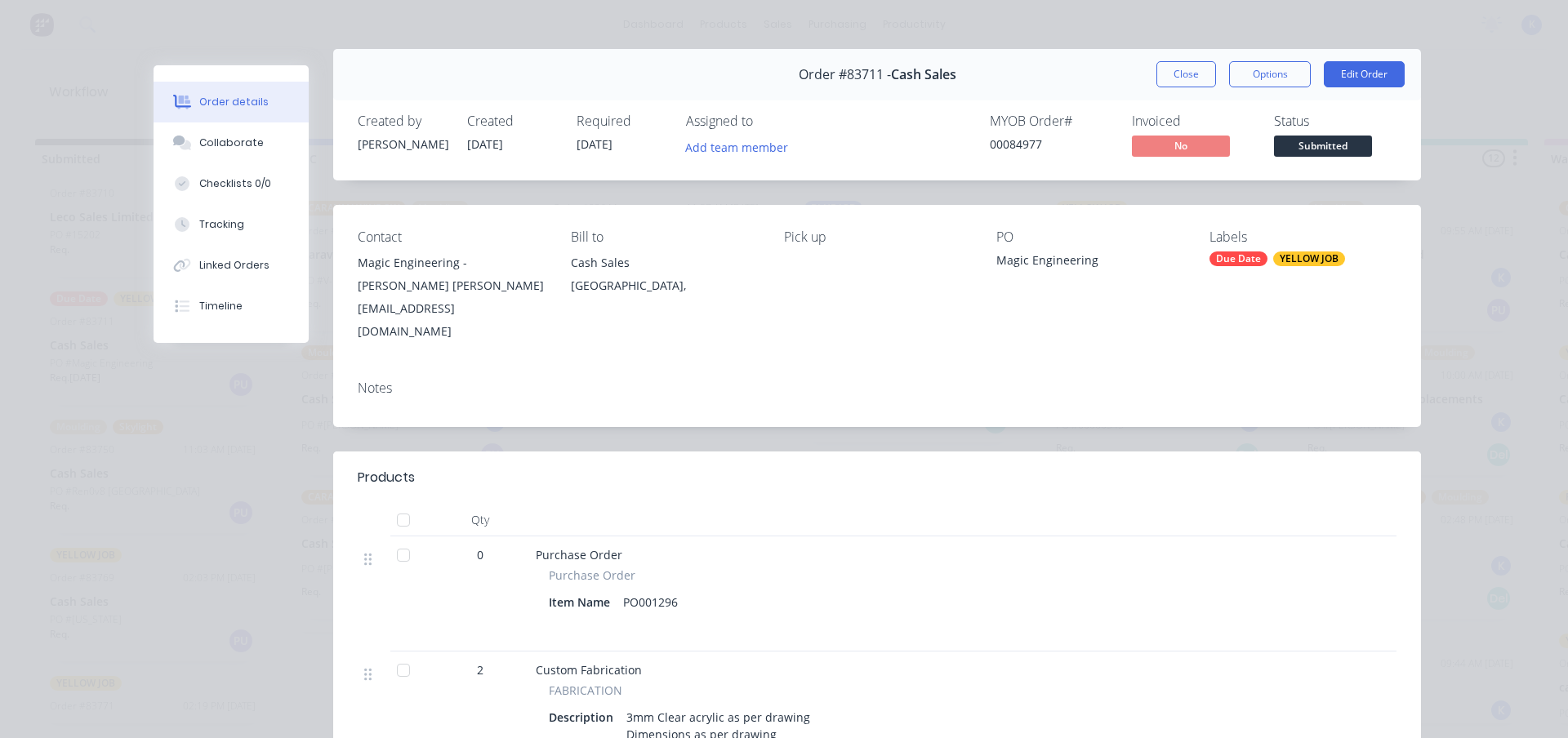
scroll to position [0, 0]
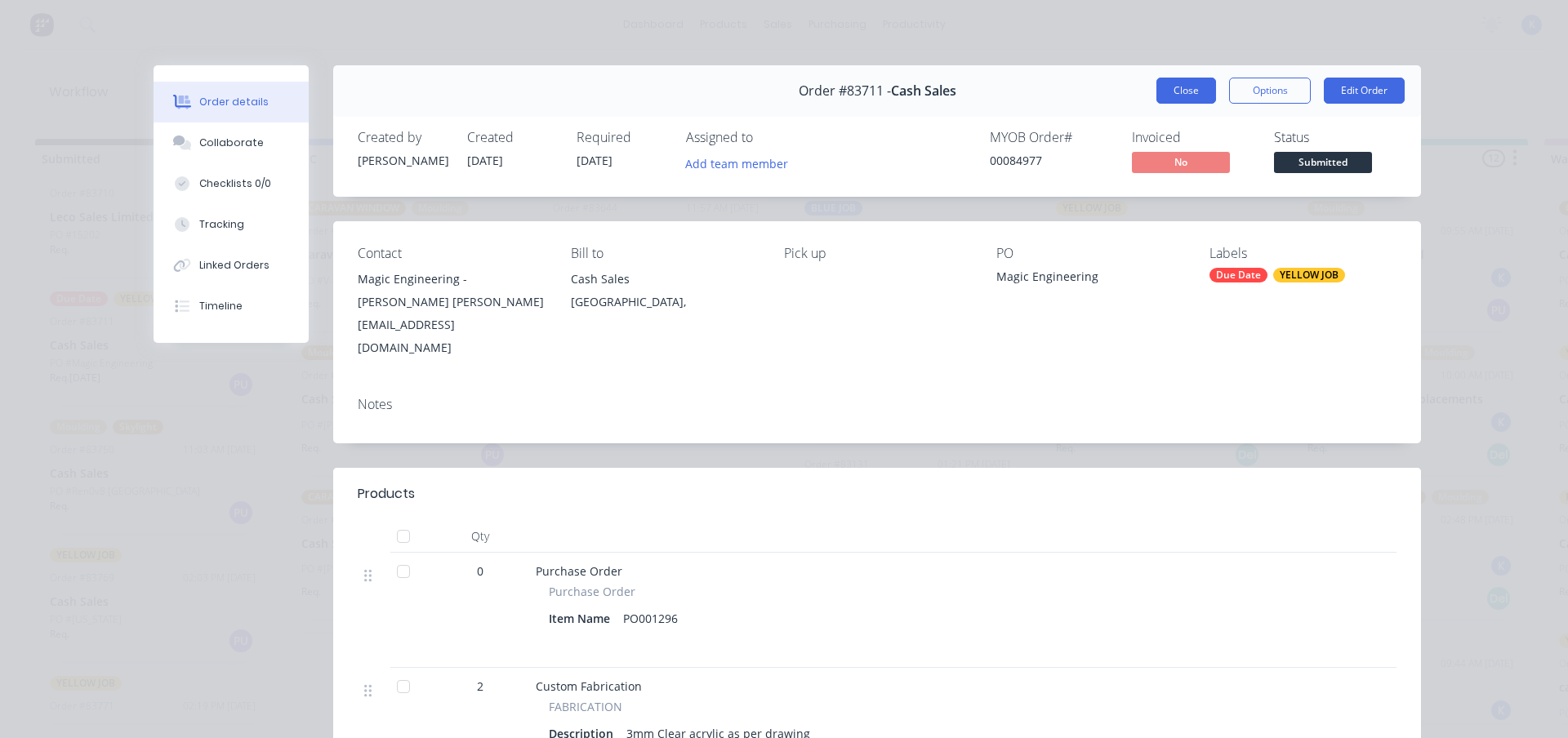
click at [1175, 94] on button "Close" at bounding box center [1186, 91] width 60 height 26
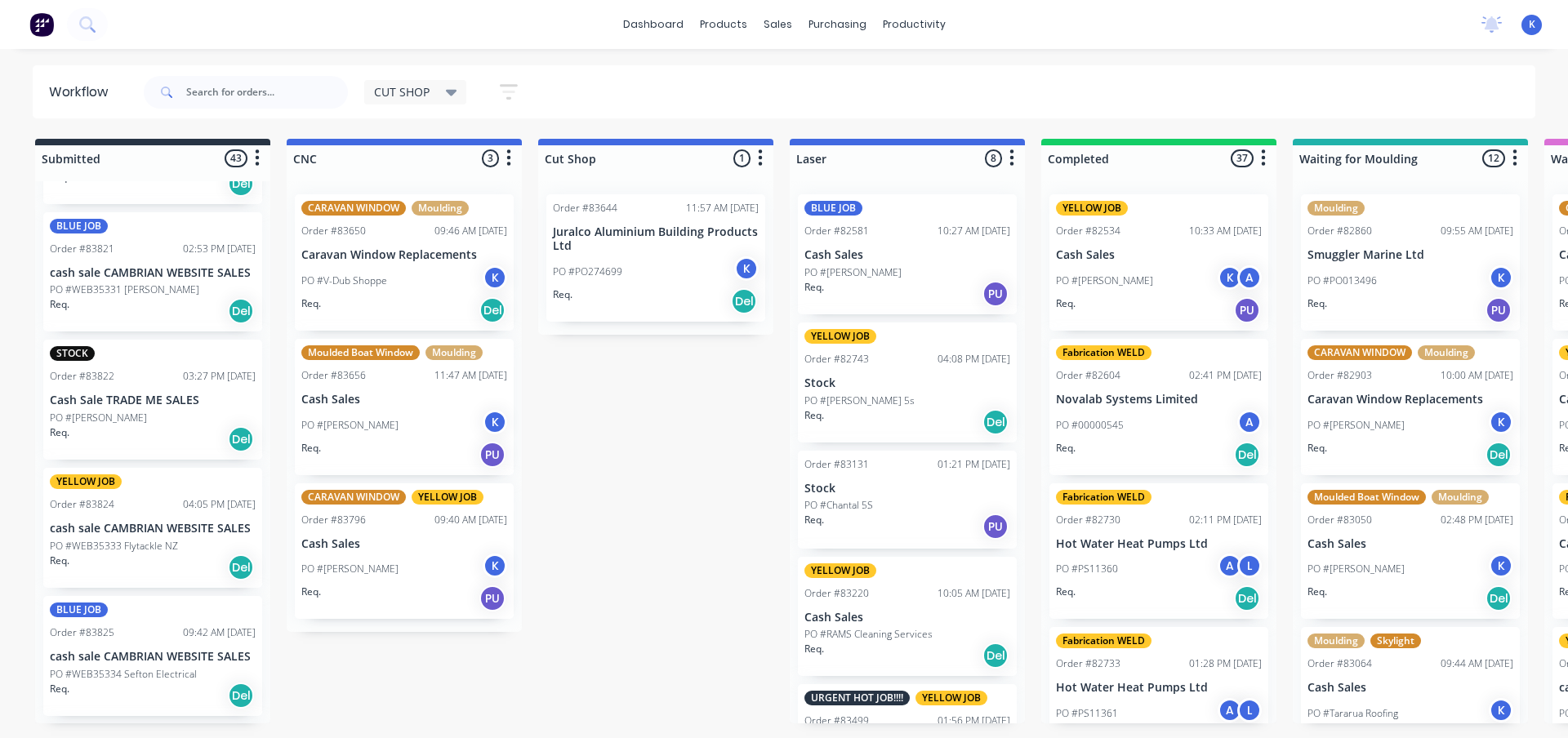
scroll to position [4969, 0]
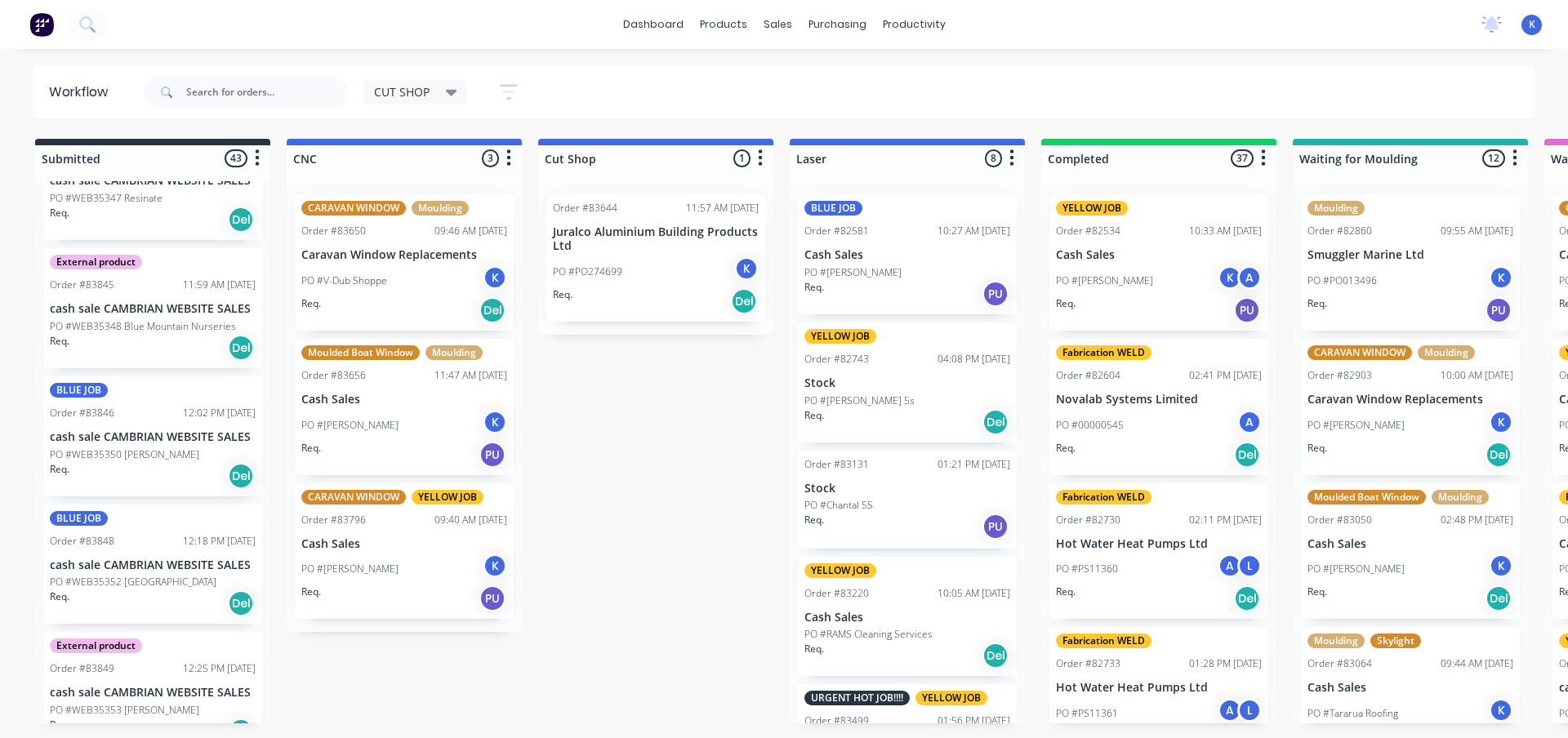
click at [97, 686] on p "cash sale CAMBRIAN WEBSITE SALES" at bounding box center [152, 693] width 206 height 14
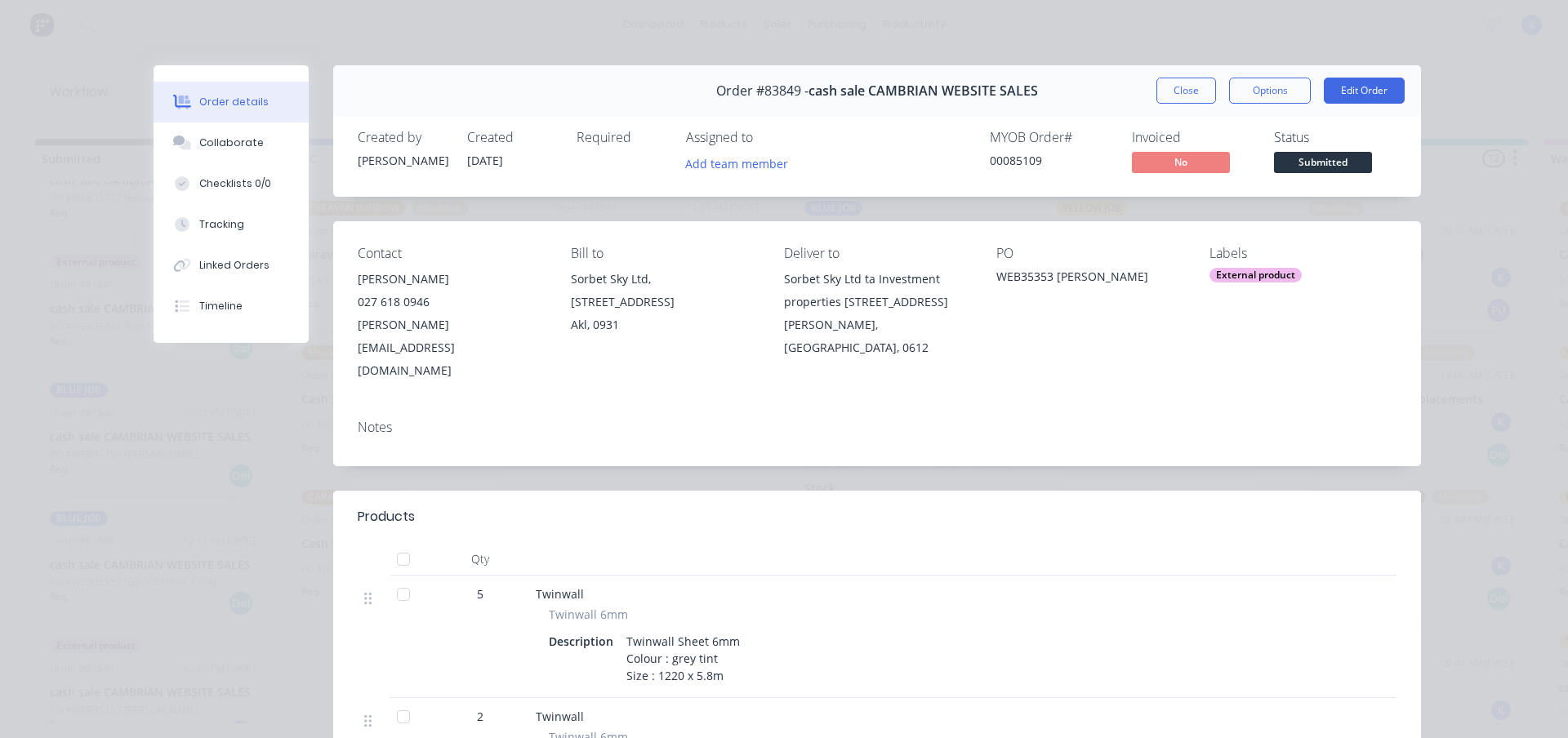
click at [1174, 88] on button "Close" at bounding box center [1186, 91] width 60 height 26
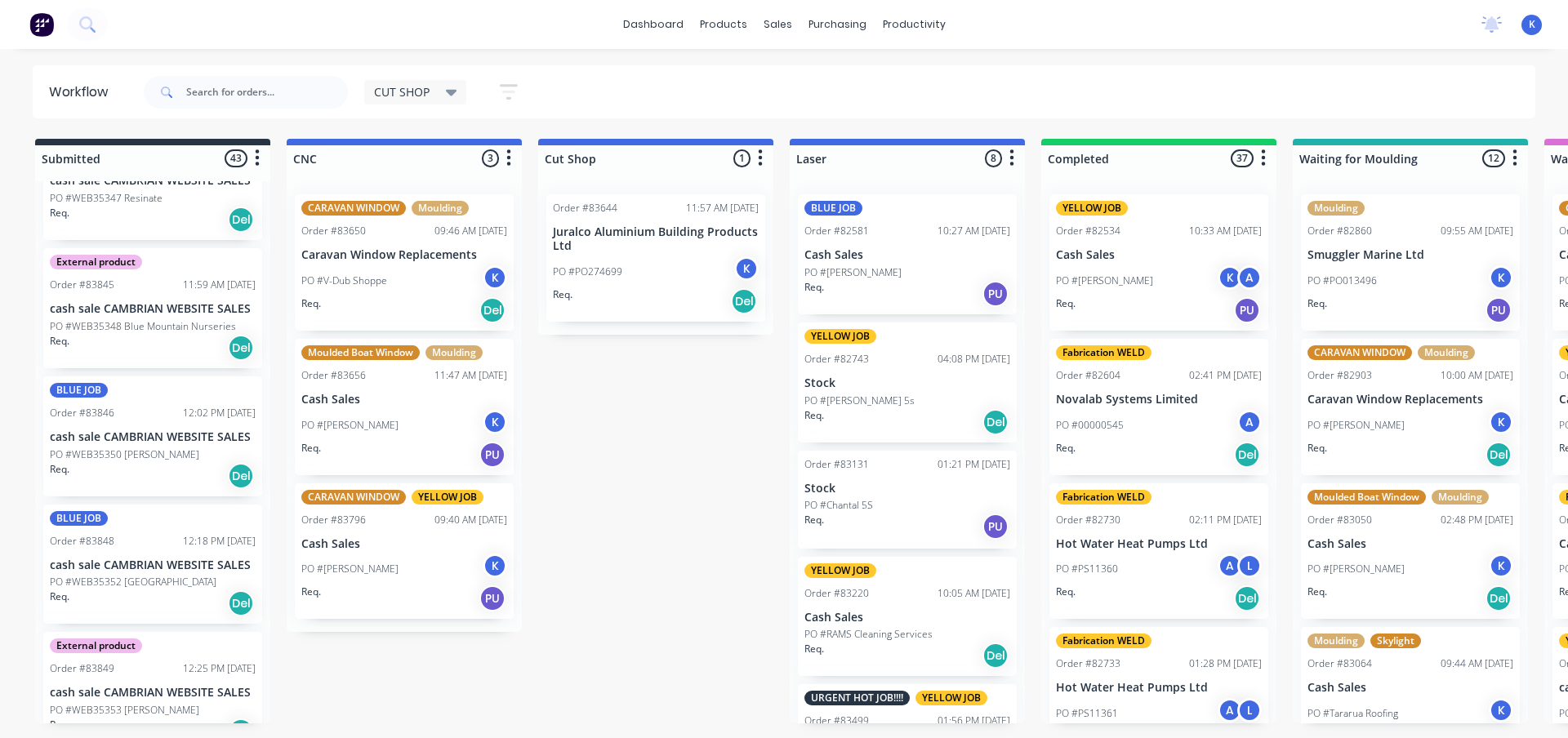
click at [106, 575] on p "PO #WEB35352 Marlborough Girls College" at bounding box center [133, 582] width 166 height 15
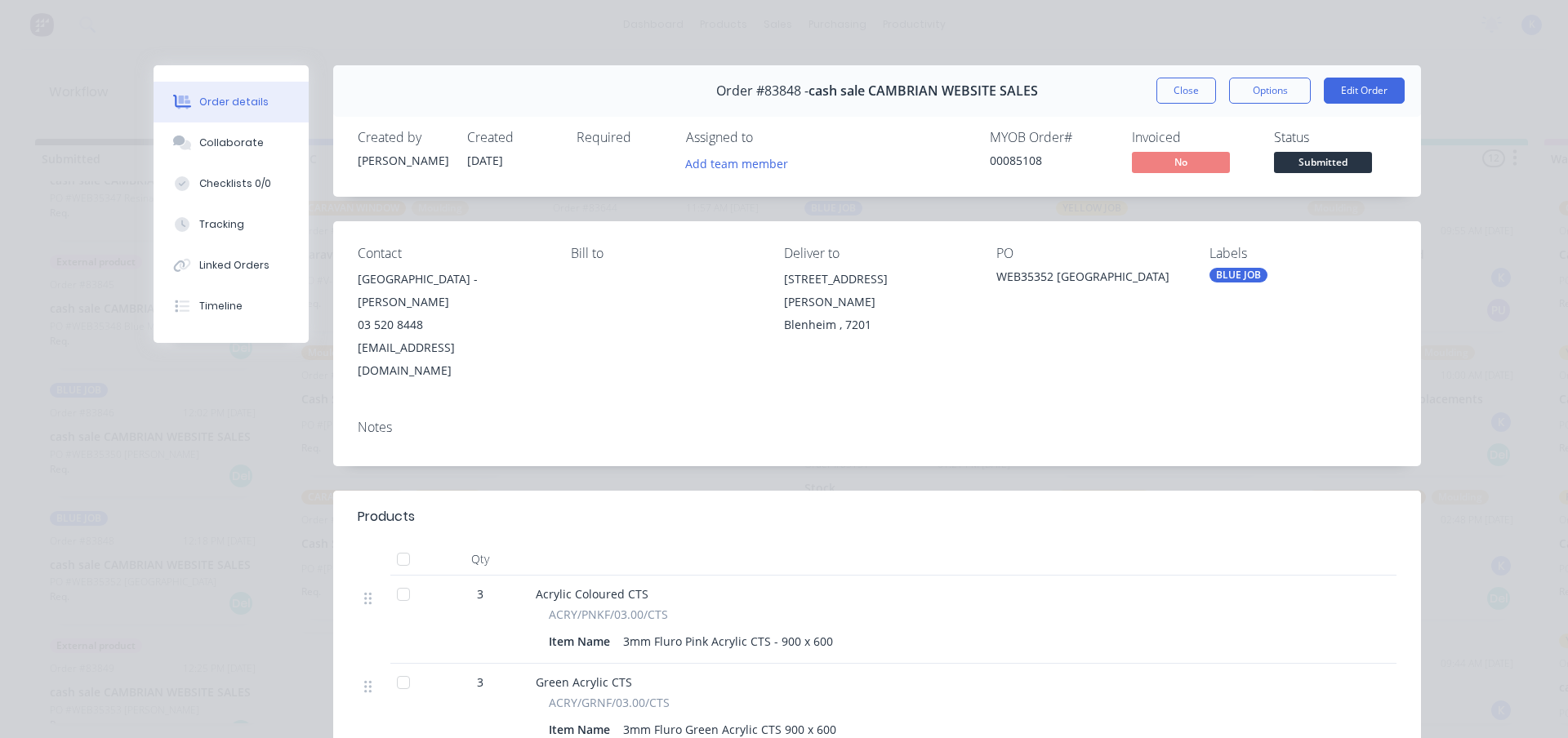
drag, startPoint x: 1165, startPoint y: 93, endPoint x: 1122, endPoint y: 100, distance: 43.6
click at [1164, 94] on button "Close" at bounding box center [1186, 91] width 60 height 26
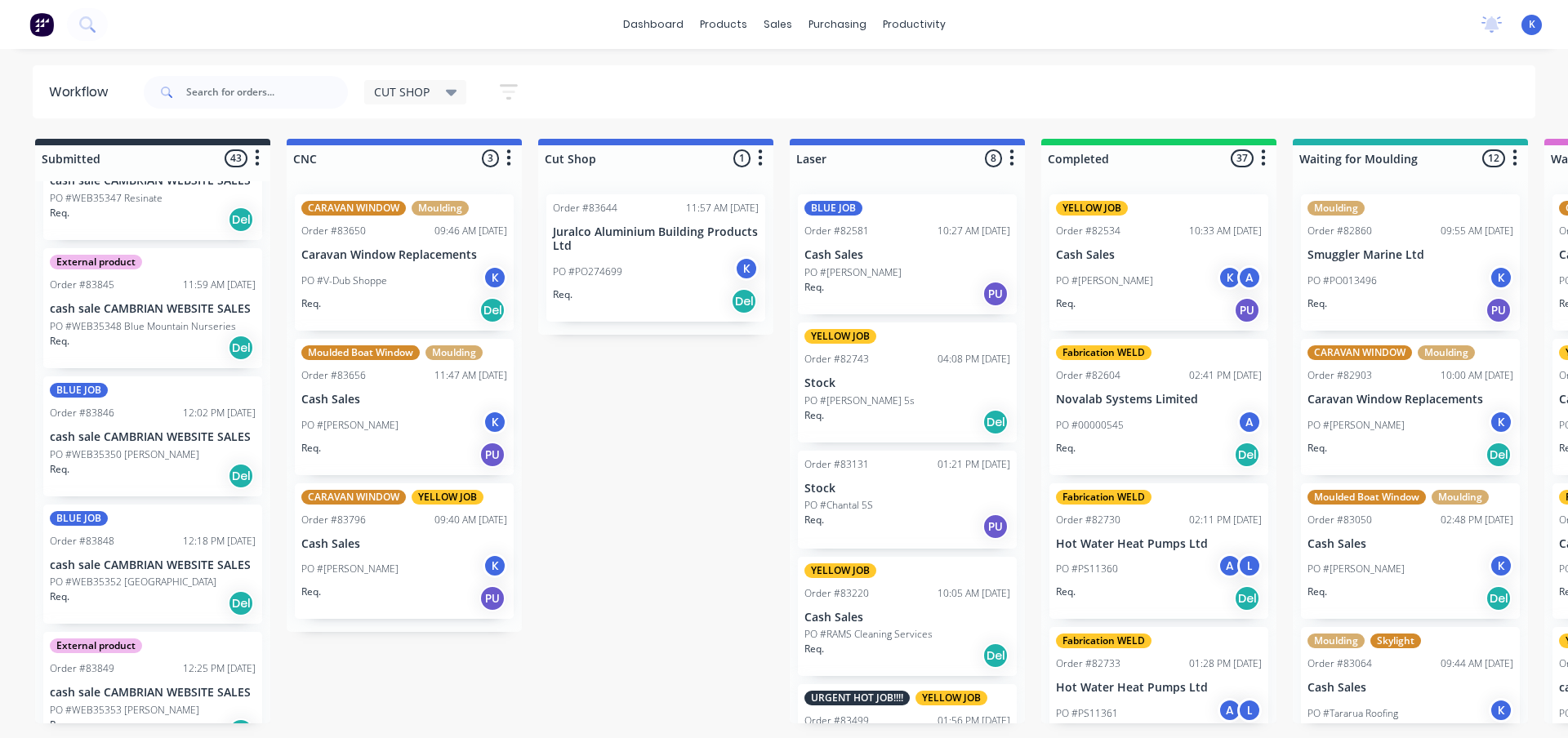
click at [118, 447] on p "PO #WEB35350 Michael Elston" at bounding box center [125, 455] width 149 height 15
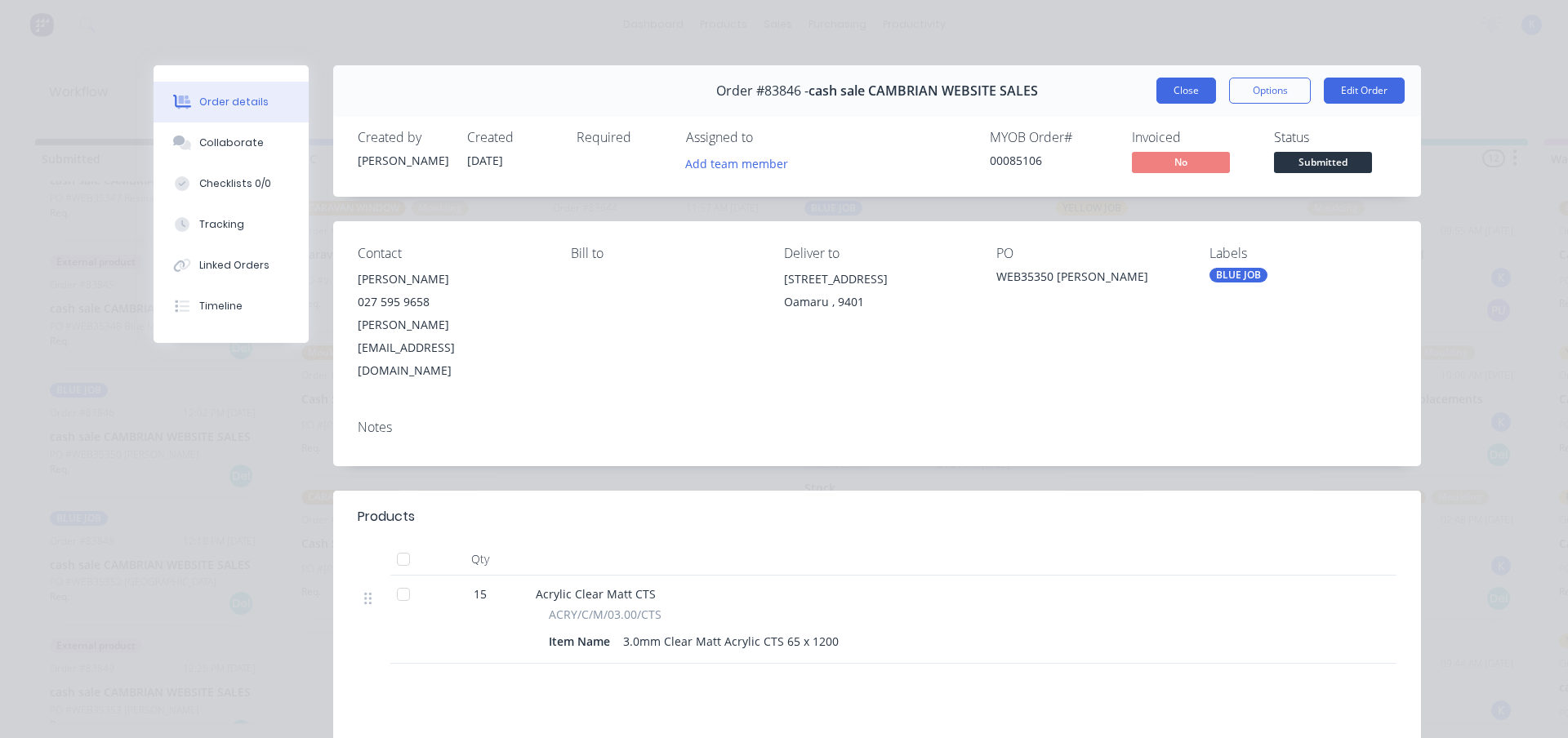
click at [1190, 93] on button "Close" at bounding box center [1186, 91] width 60 height 26
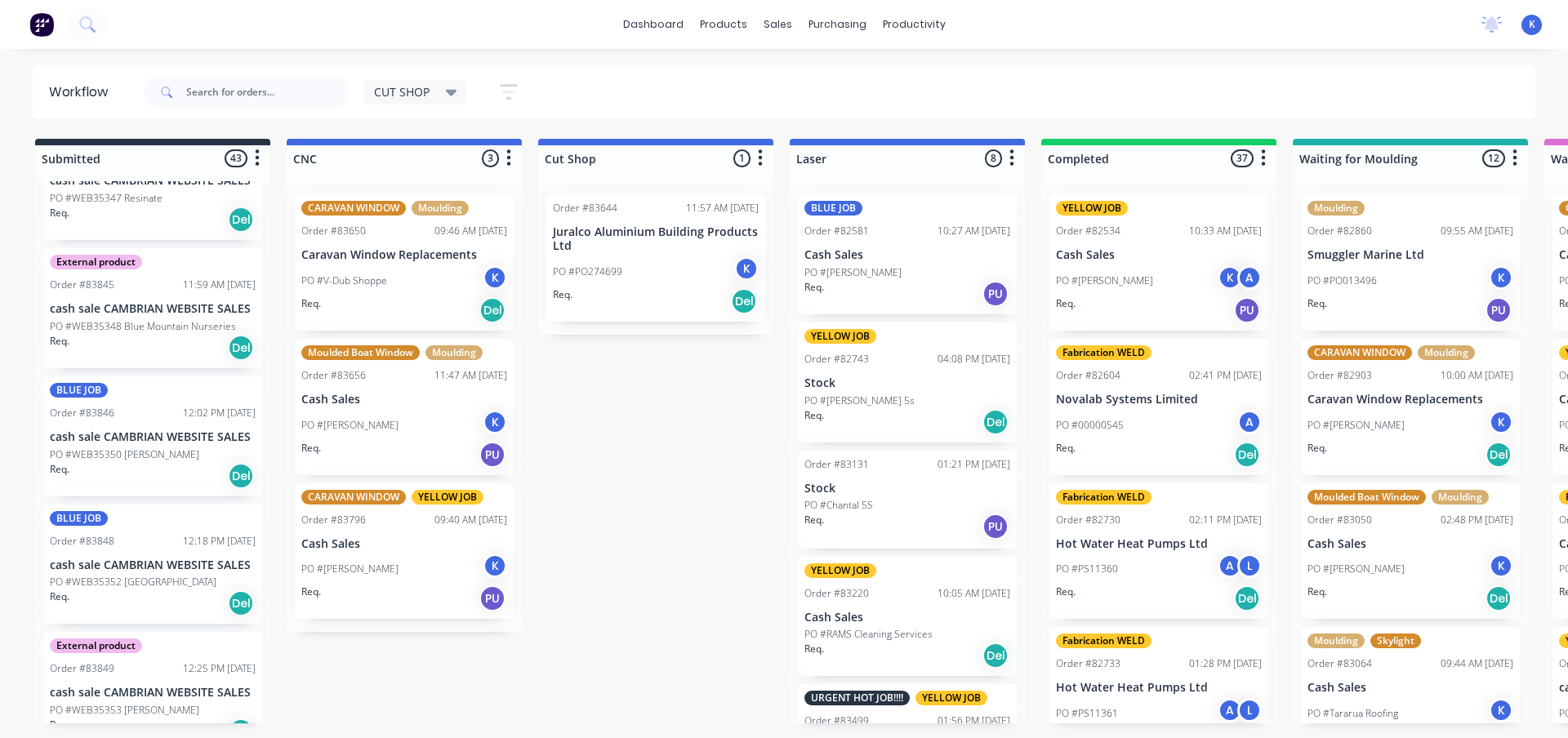
drag, startPoint x: 294, startPoint y: 737, endPoint x: 206, endPoint y: 677, distance: 106.5
click at [143, 641] on html "dashboard products sales purchasing productivity dashboard products Product Cat…" at bounding box center [784, 320] width 1568 height 641
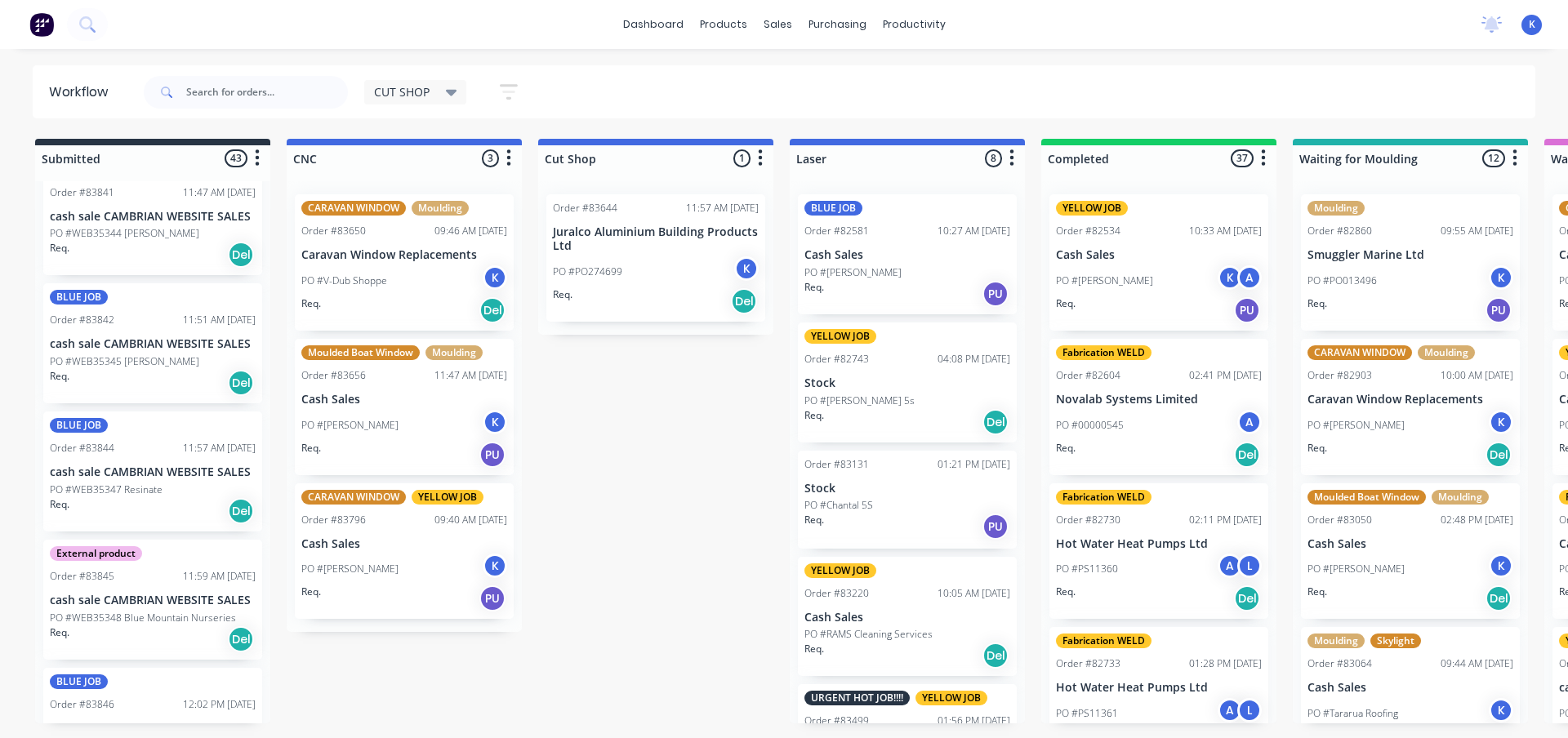
scroll to position [4398, 0]
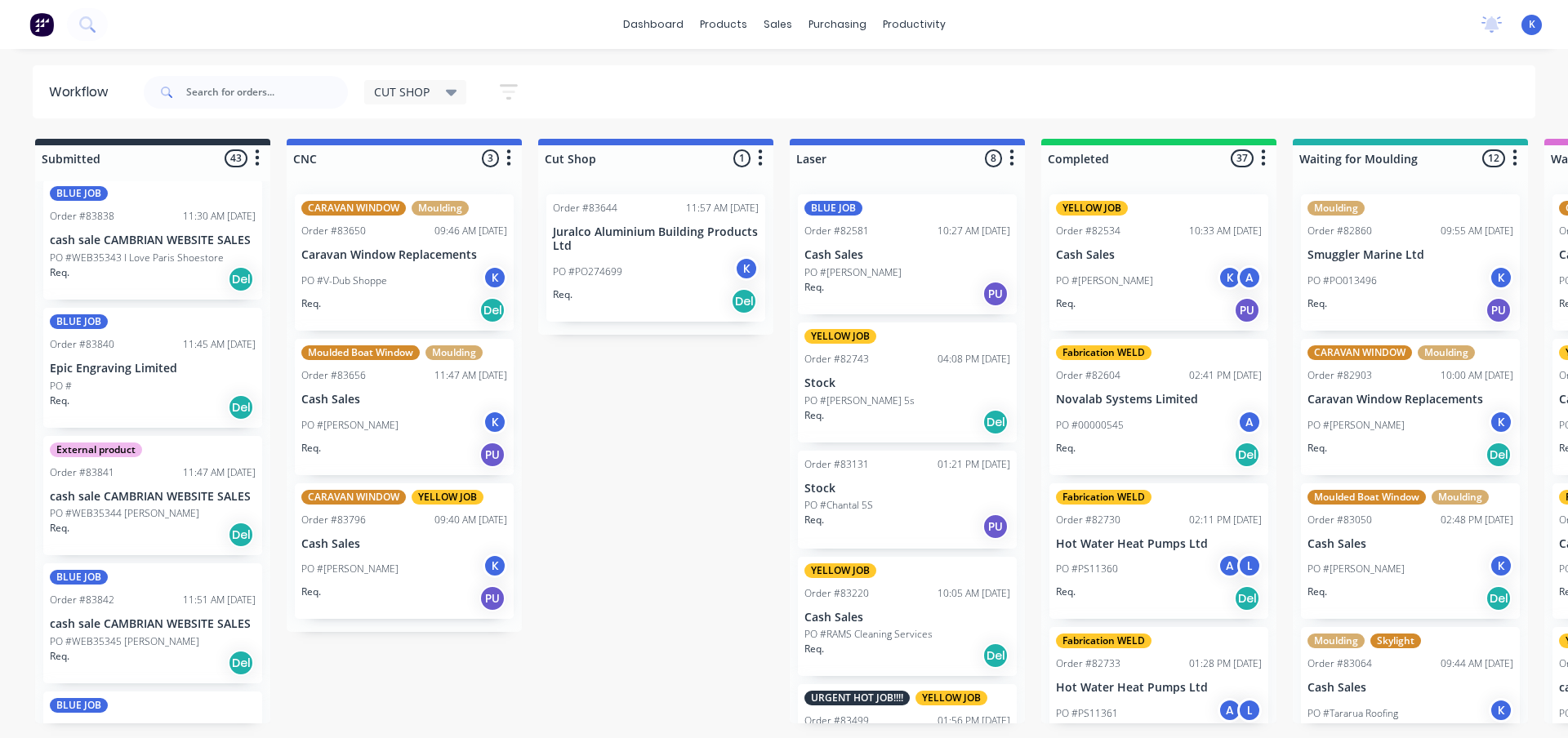
click at [127, 362] on p "Epic Engraving Limited" at bounding box center [152, 369] width 206 height 14
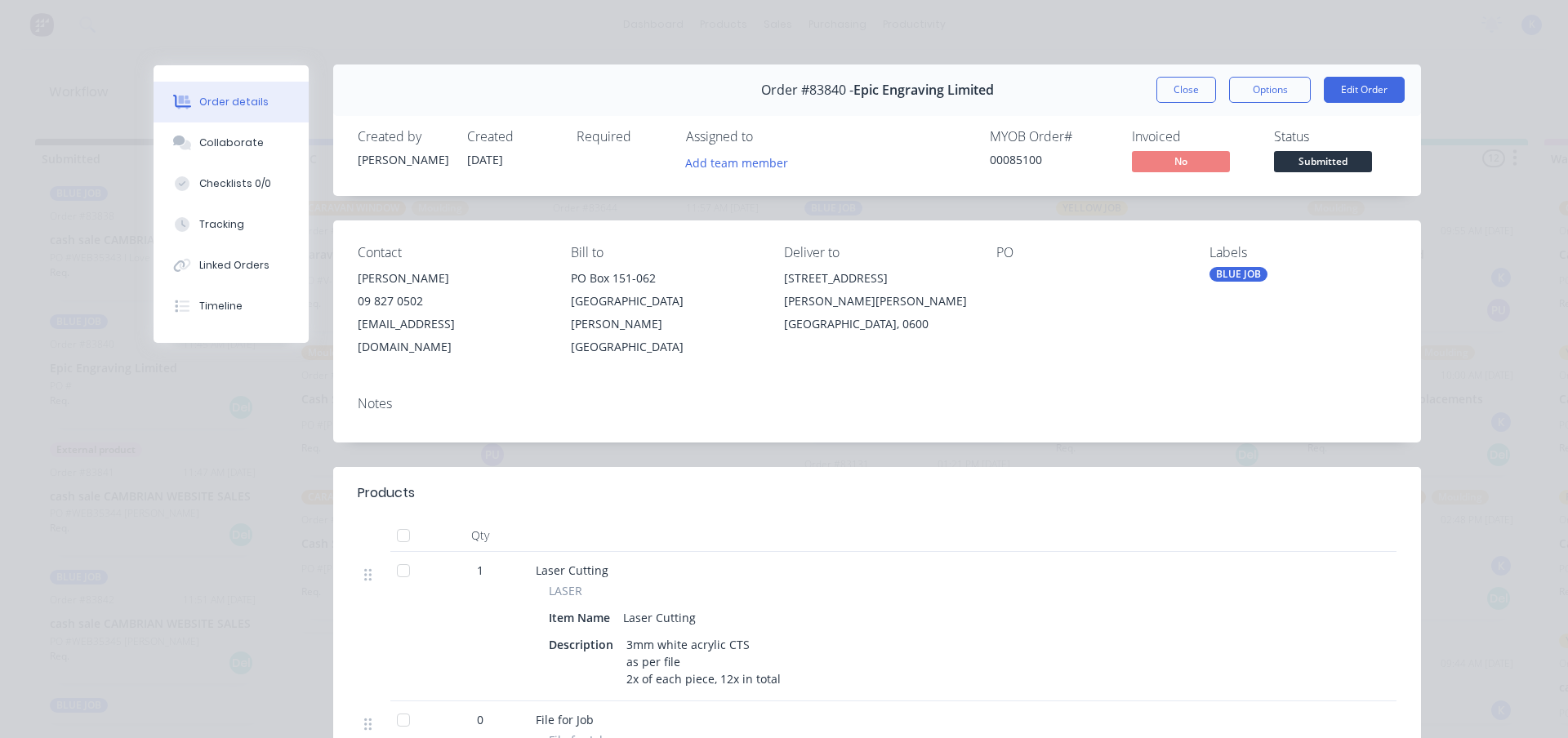
scroll to position [0, 0]
click at [1191, 90] on button "Close" at bounding box center [1186, 91] width 60 height 26
